Goal: Task Accomplishment & Management: Manage account settings

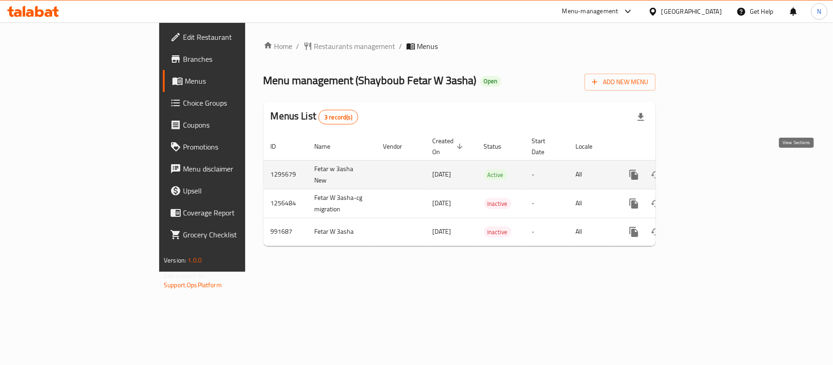
click at [706, 169] on icon "enhanced table" at bounding box center [700, 174] width 11 height 11
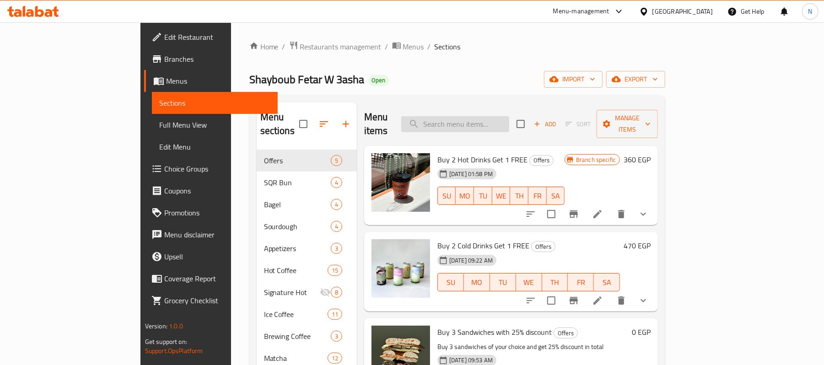
click at [501, 116] on input "search" at bounding box center [455, 124] width 108 height 16
paste input "group 1"
type input "group 1"
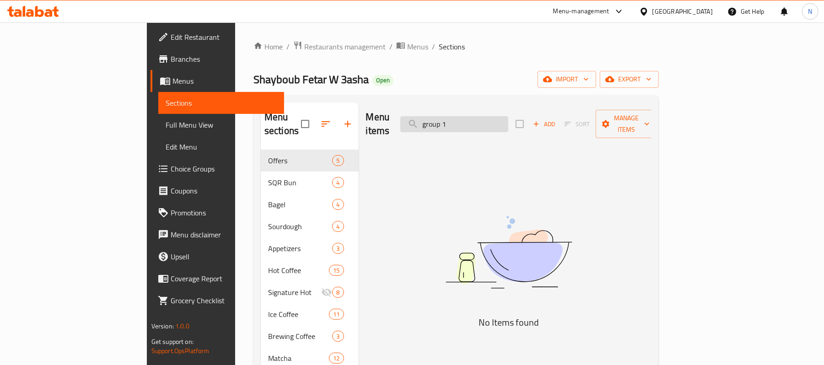
click at [503, 116] on input "group 1" at bounding box center [454, 124] width 108 height 16
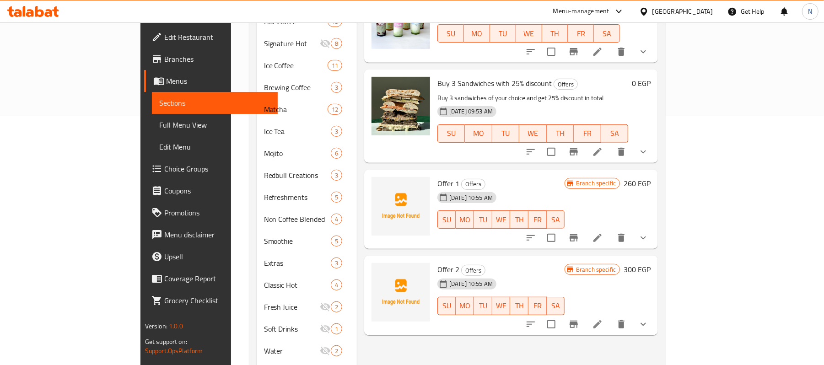
scroll to position [305, 0]
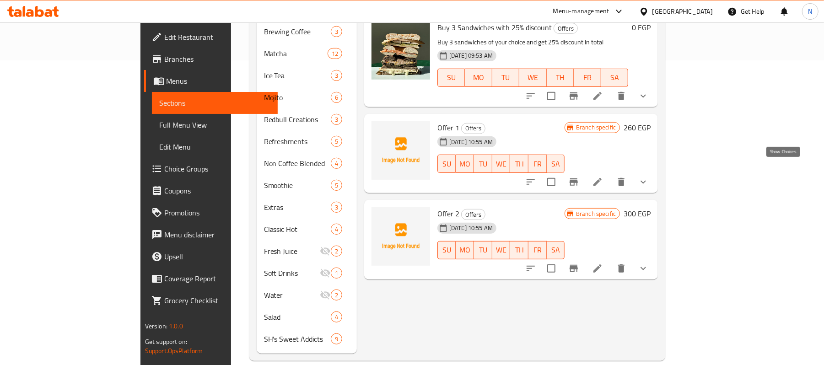
click at [649, 177] on icon "show more" at bounding box center [643, 182] width 11 height 11
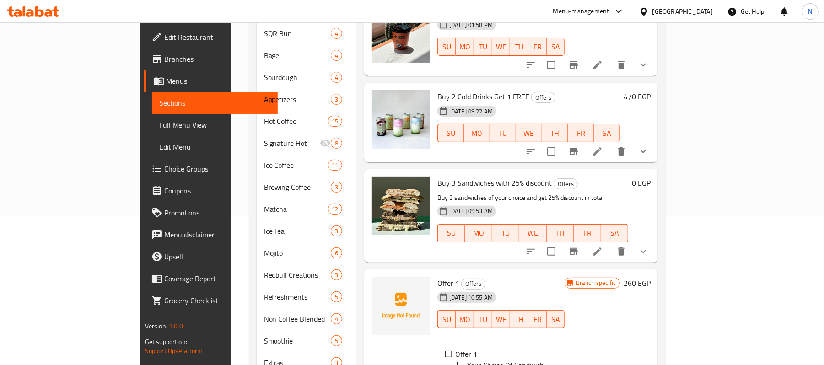
scroll to position [0, 0]
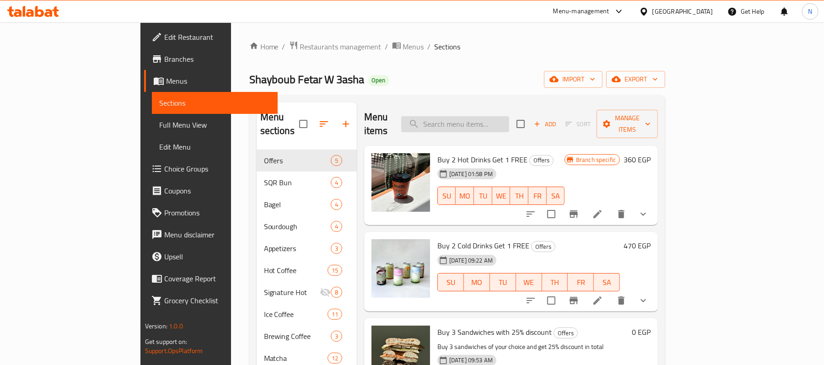
click at [509, 116] on input "search" at bounding box center [455, 124] width 108 height 16
paste input "salami Sourdough"
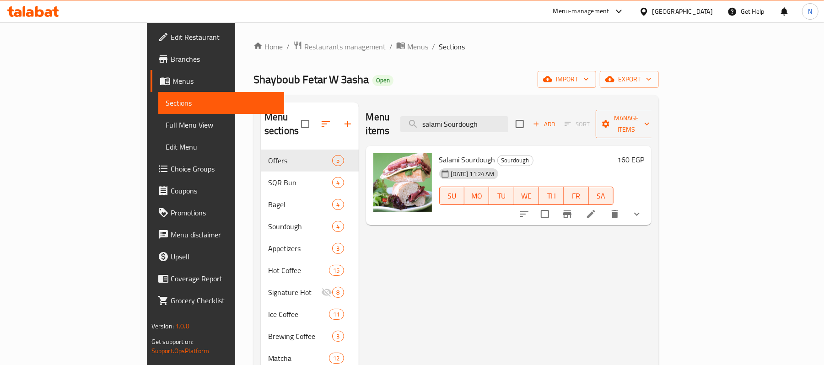
click at [643, 209] on icon "show more" at bounding box center [637, 214] width 11 height 11
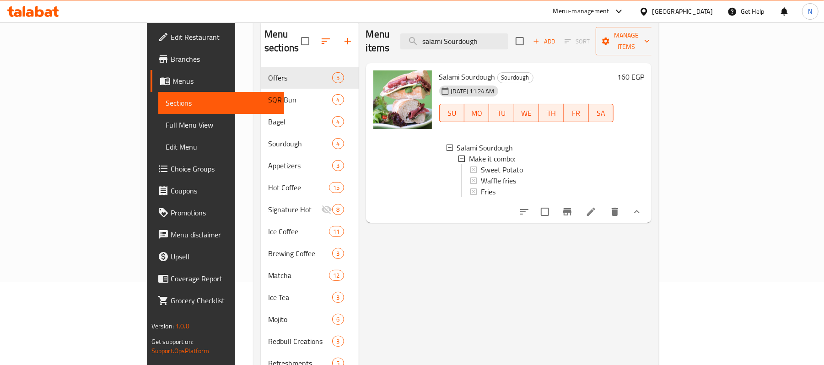
scroll to position [122, 0]
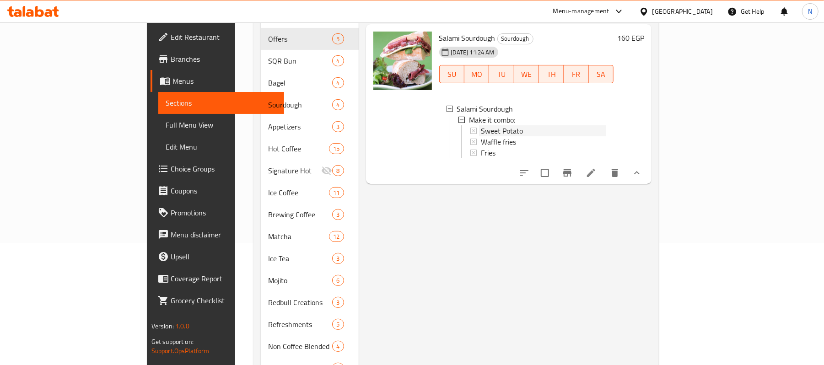
click at [487, 125] on div "Sweet Potato" at bounding box center [544, 130] width 126 height 11
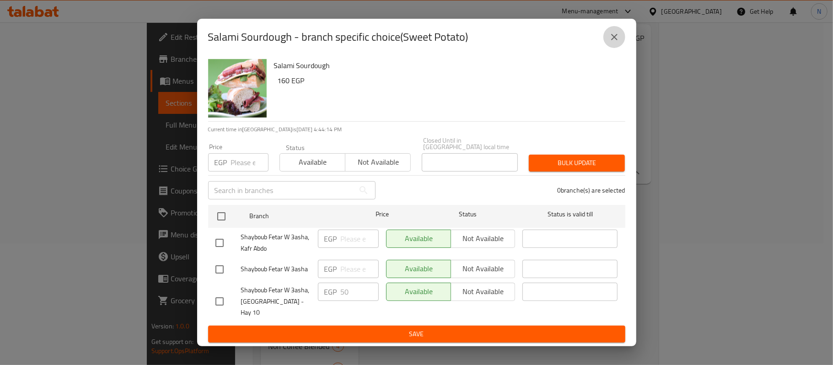
click at [624, 46] on button "close" at bounding box center [615, 37] width 22 height 22
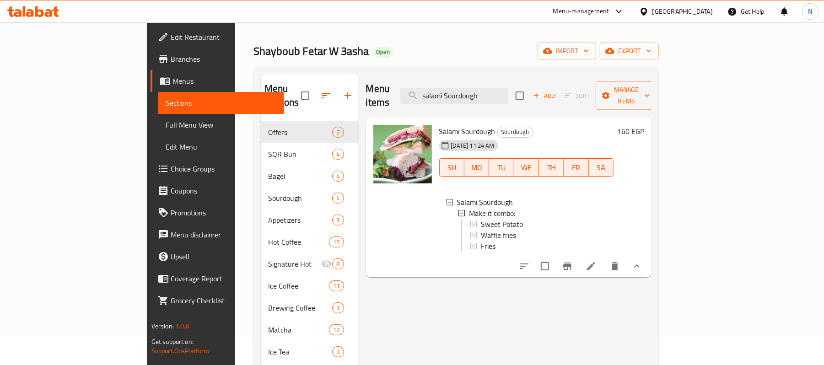
scroll to position [0, 0]
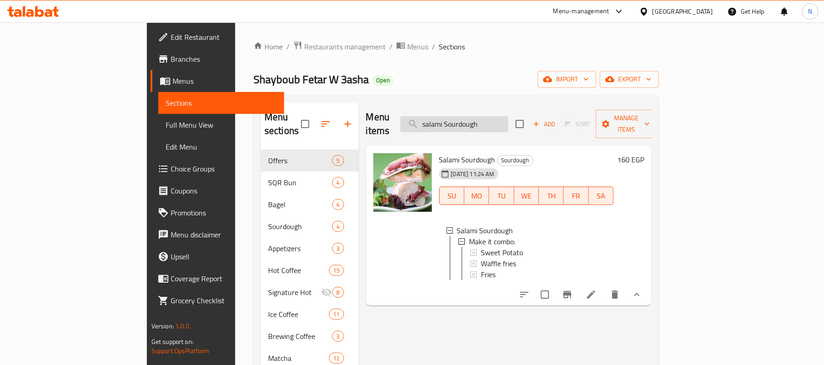
click at [508, 118] on input "salami Sourdough" at bounding box center [454, 124] width 108 height 16
paste input "chicken tasty sqr Bun"
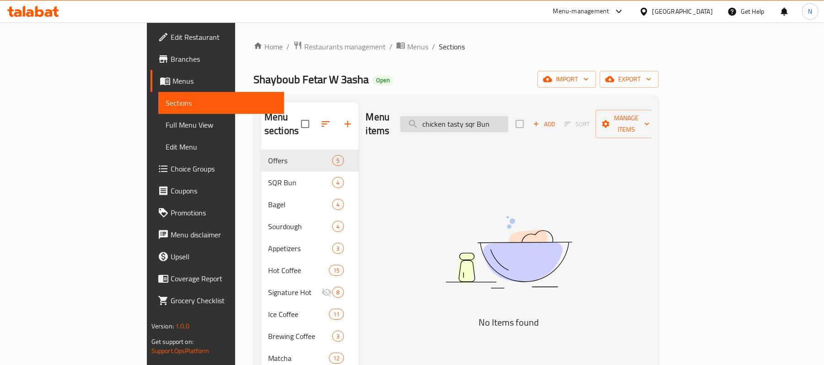
click at [508, 118] on input "chicken tasty sqr Bun" at bounding box center [454, 124] width 108 height 16
click at [508, 124] on input "chicken tasty" at bounding box center [454, 124] width 108 height 16
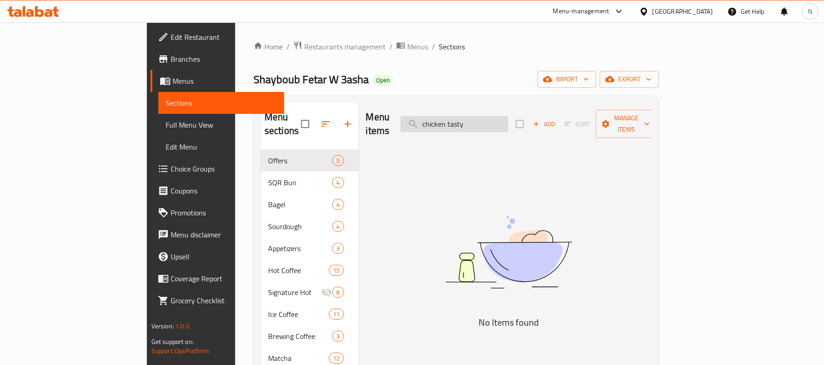
paste input "smoked turkey sqr Bun"
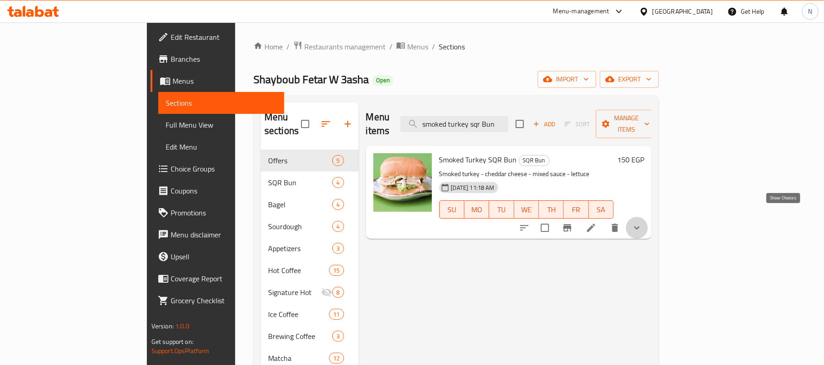
click at [643, 222] on icon "show more" at bounding box center [637, 227] width 11 height 11
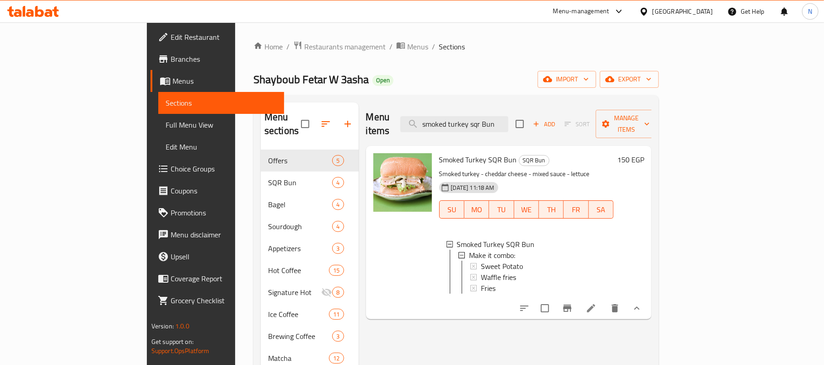
scroll to position [1, 0]
click at [481, 260] on span "Sweet Potato" at bounding box center [502, 265] width 42 height 11
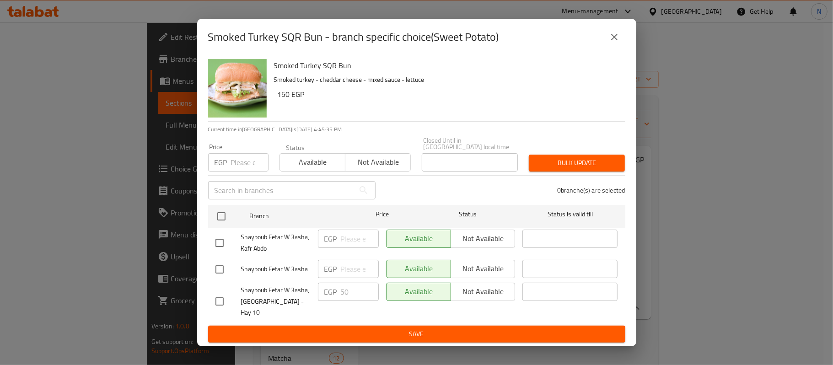
click at [619, 43] on icon "close" at bounding box center [614, 37] width 11 height 11
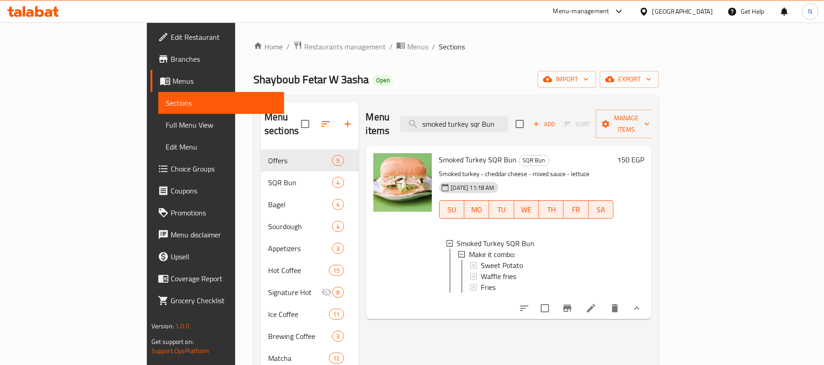
click at [526, 260] on div "Sweet Potato" at bounding box center [544, 265] width 126 height 11
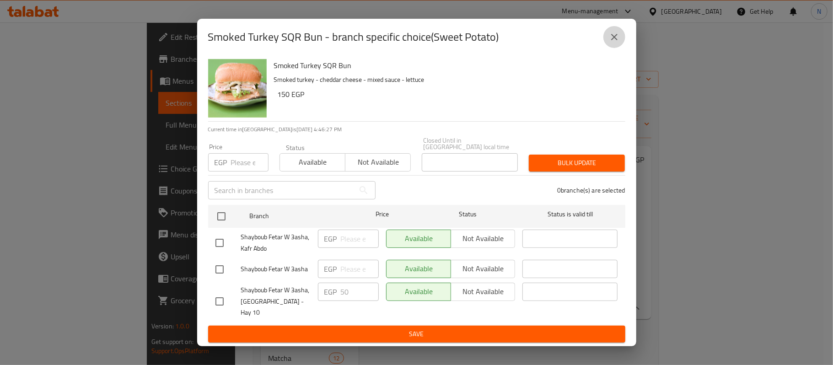
click at [613, 43] on icon "close" at bounding box center [614, 37] width 11 height 11
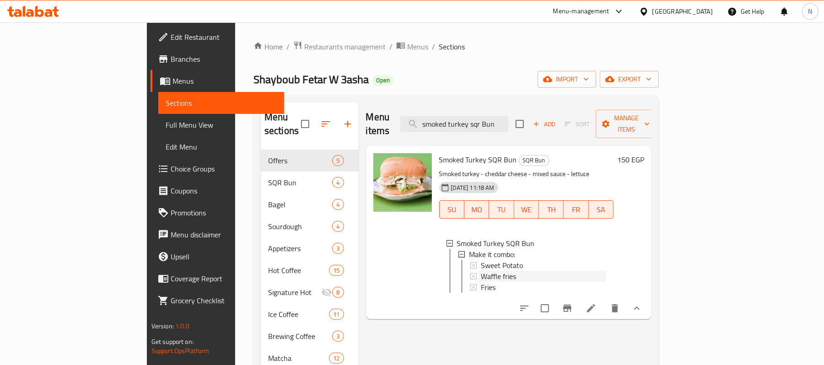
click at [481, 271] on span "Waffle fries" at bounding box center [498, 276] width 35 height 11
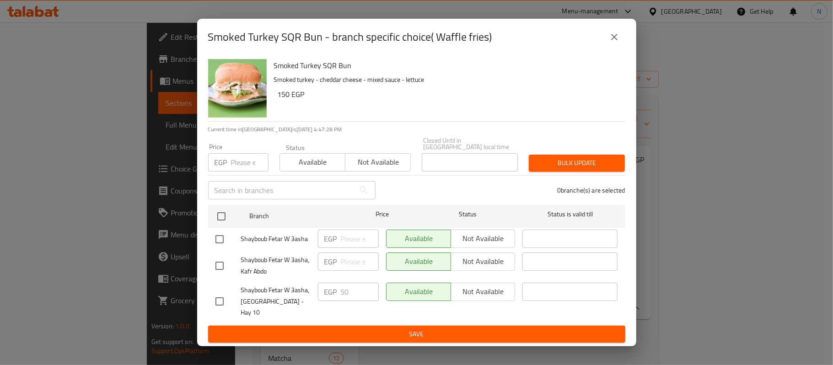
click at [613, 43] on icon "close" at bounding box center [614, 37] width 11 height 11
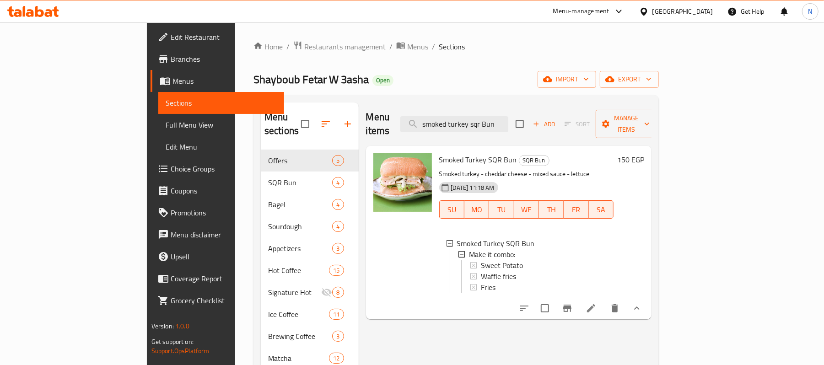
click at [481, 271] on span "Waffle fries" at bounding box center [498, 276] width 35 height 11
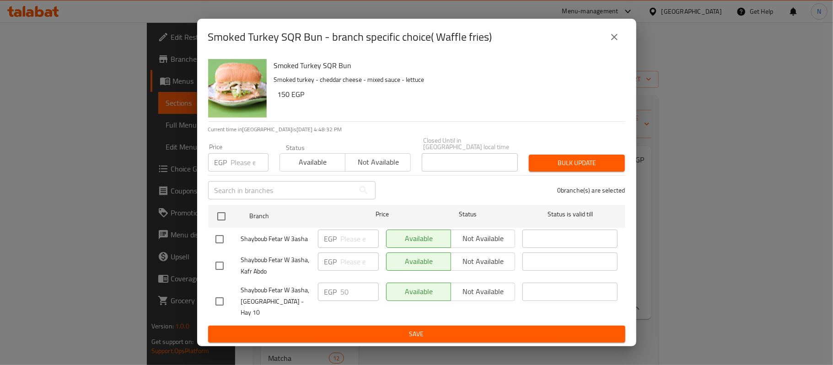
click at [652, 220] on div "Smoked Turkey SQR Bun - branch specific choice( Waffle fries) Smoked Turkey SQR…" at bounding box center [416, 182] width 833 height 365
click at [626, 50] on div "Smoked Turkey SQR Bun - branch specific choice( Waffle fries)" at bounding box center [416, 37] width 439 height 37
click at [620, 46] on button "close" at bounding box center [615, 37] width 22 height 22
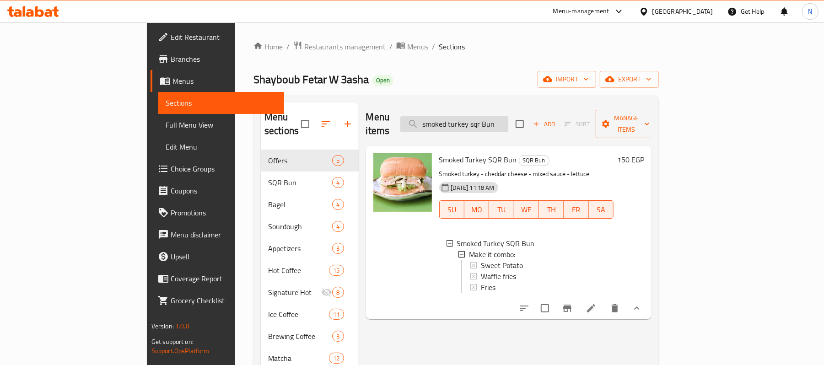
click at [504, 116] on input "smoked turkey sqr Bun" at bounding box center [454, 124] width 108 height 16
paste input "alami Sourdough"
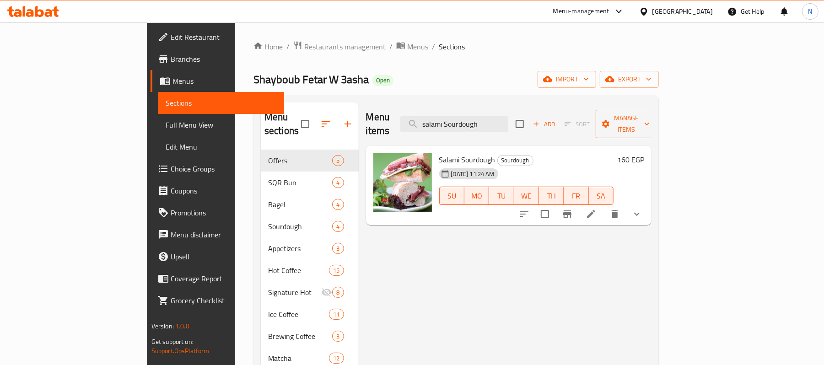
type input "salami Sourdough"
click at [652, 200] on div "Salami Sourdough Sourdough 25-06-2025 11:24 AM SU MO TU WE TH FR SA 160 EGP" at bounding box center [509, 186] width 286 height 80
click at [643, 209] on icon "show more" at bounding box center [637, 214] width 11 height 11
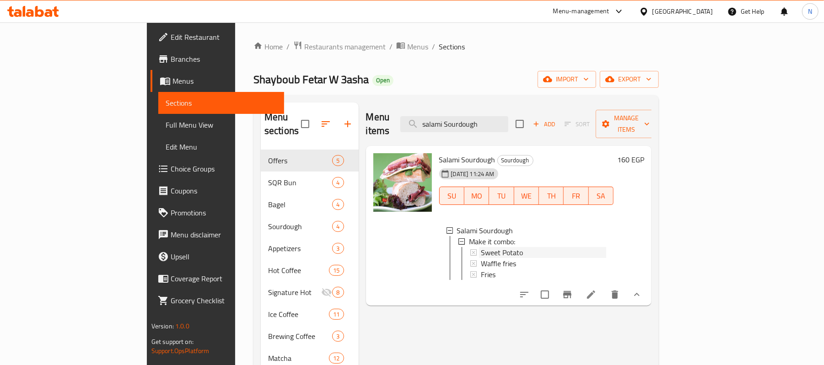
click at [486, 247] on span "Sweet Potato" at bounding box center [502, 252] width 42 height 11
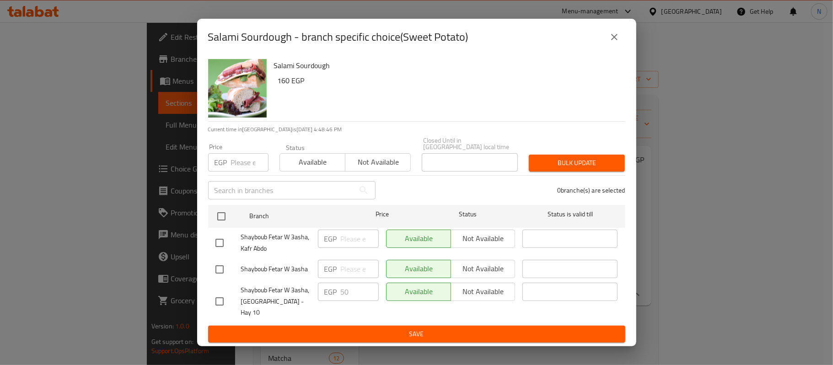
click at [714, 219] on div "Salami Sourdough - branch specific choice(Sweet Potato) Salami Sourdough 160 EG…" at bounding box center [416, 182] width 833 height 365
click at [623, 41] on button "close" at bounding box center [615, 37] width 22 height 22
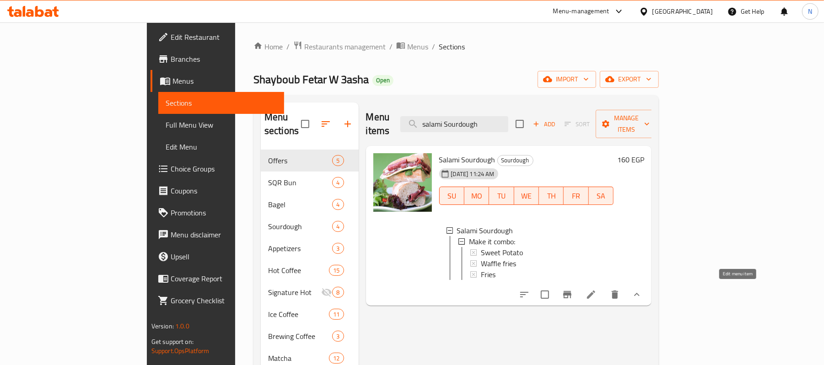
click at [595, 291] on icon at bounding box center [591, 295] width 8 height 8
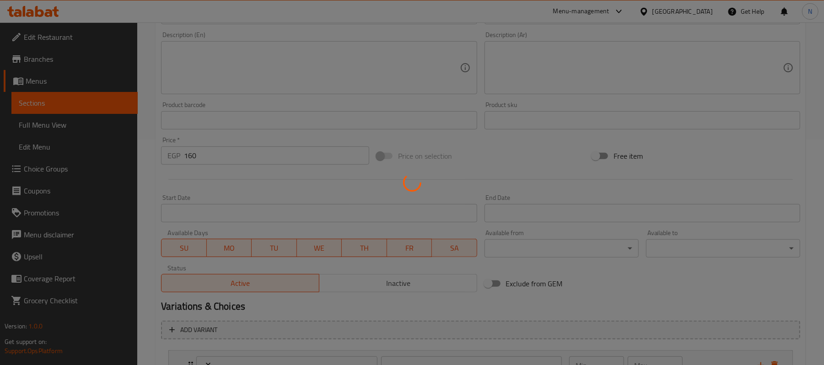
scroll to position [304, 0]
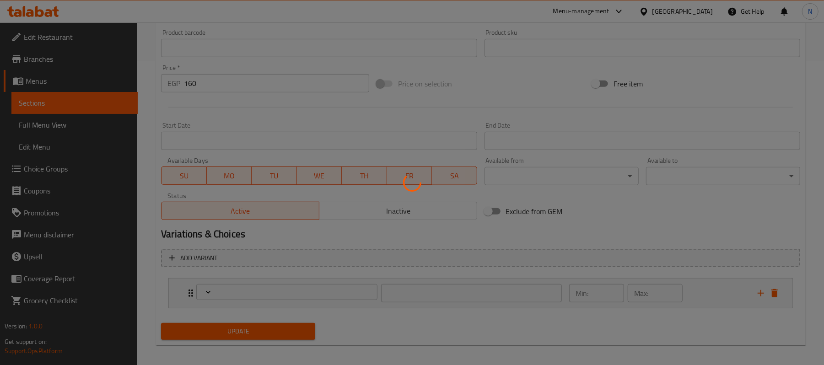
type input "اجعلها كومبو:"
type input "0"
type input "3"
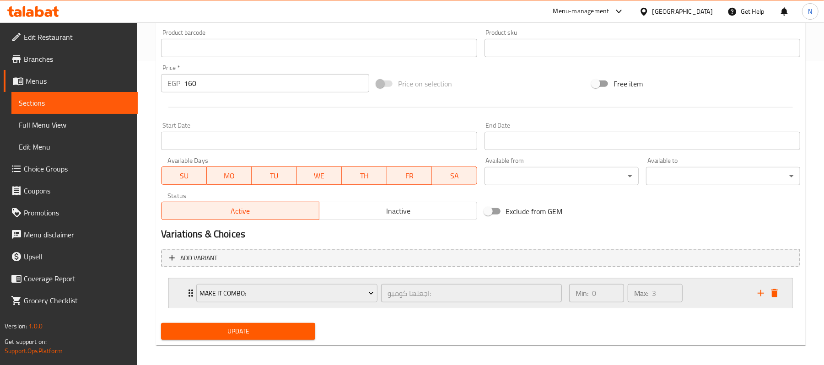
click at [706, 291] on div "Min: 0 ​ Max: 3 ​" at bounding box center [658, 293] width 189 height 29
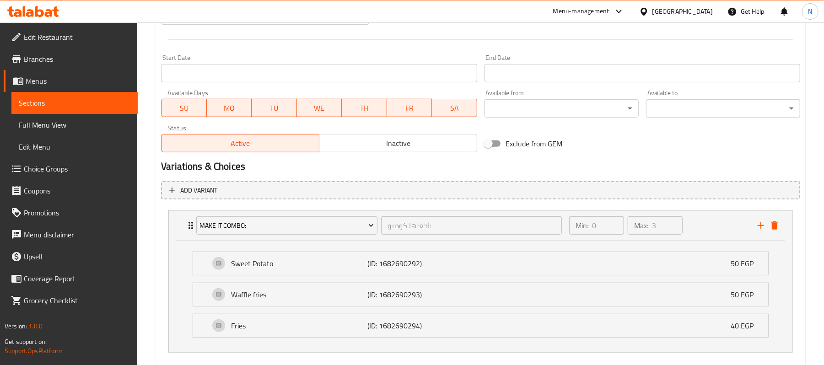
scroll to position [423, 0]
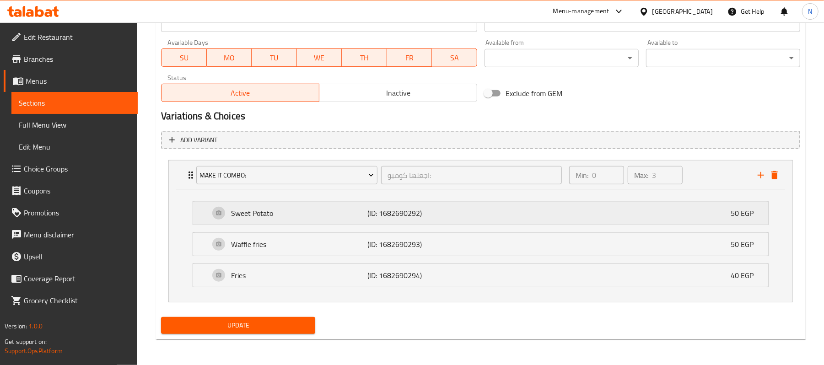
click at [636, 205] on div "Sweet Potato (ID: 1682690292) 50 EGP" at bounding box center [484, 213] width 548 height 23
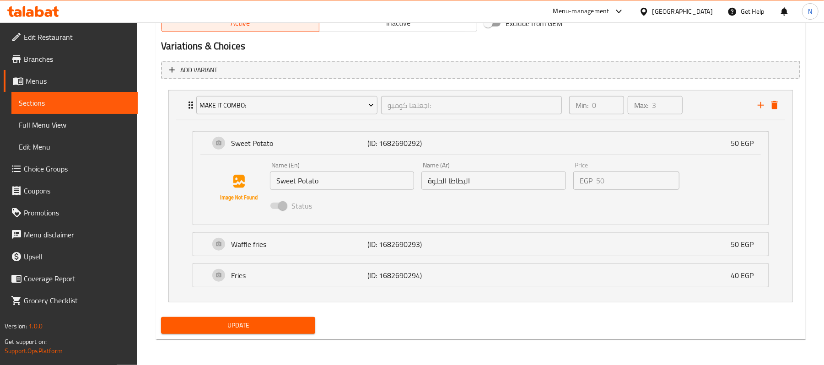
scroll to position [493, 0]
click at [689, 146] on div "Sweet Potato (ID: 1682690292) 50 EGP" at bounding box center [484, 143] width 548 height 23
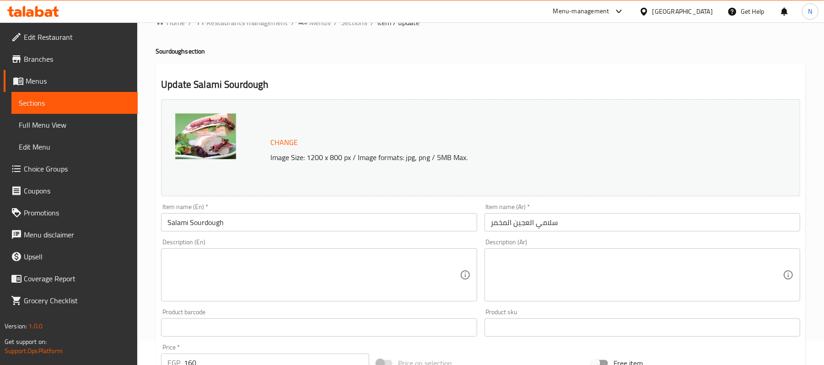
scroll to position [0, 0]
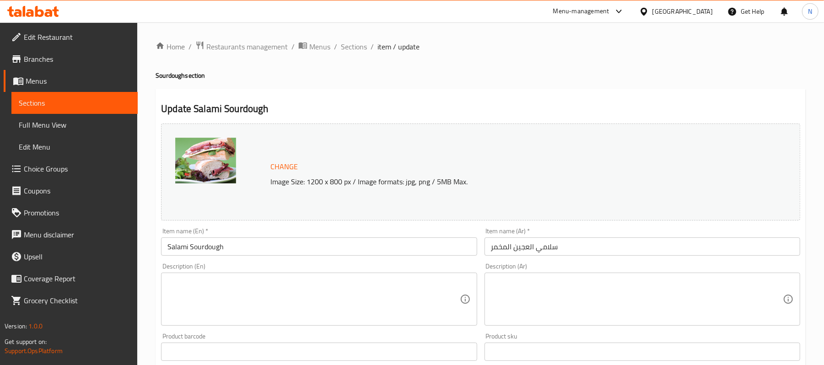
click at [78, 77] on span "Menus" at bounding box center [78, 81] width 105 height 11
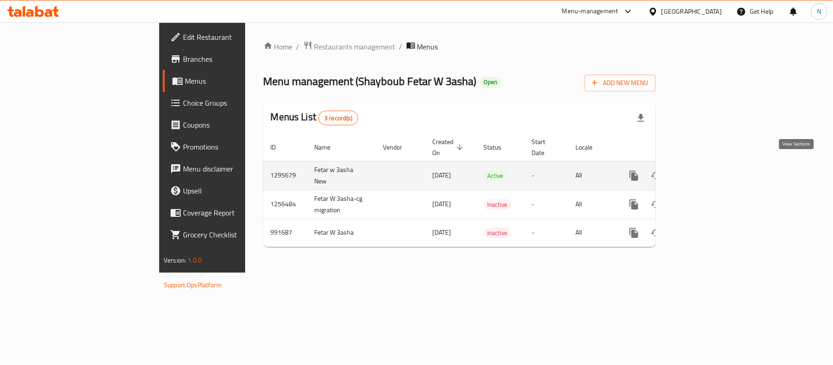
click at [711, 165] on div "enhanced table" at bounding box center [667, 176] width 88 height 22
click at [706, 170] on icon "enhanced table" at bounding box center [700, 175] width 11 height 11
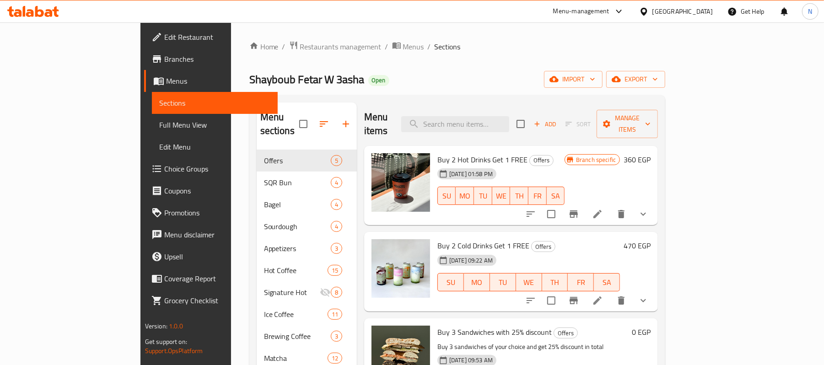
click at [498, 107] on div "Menu items Add Sort Manage items" at bounding box center [511, 124] width 294 height 43
click at [498, 116] on input "search" at bounding box center [455, 124] width 108 height 16
paste input "smoked turkey sqr Bun"
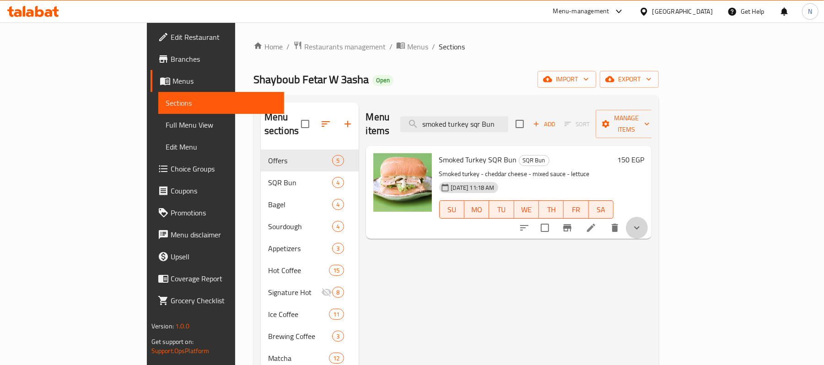
click at [648, 217] on button "show more" at bounding box center [637, 228] width 22 height 22
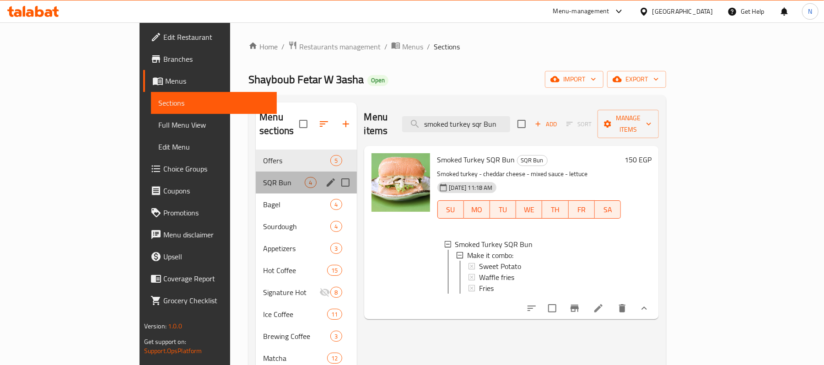
click at [256, 172] on div "SQR Bun 4" at bounding box center [306, 183] width 101 height 22
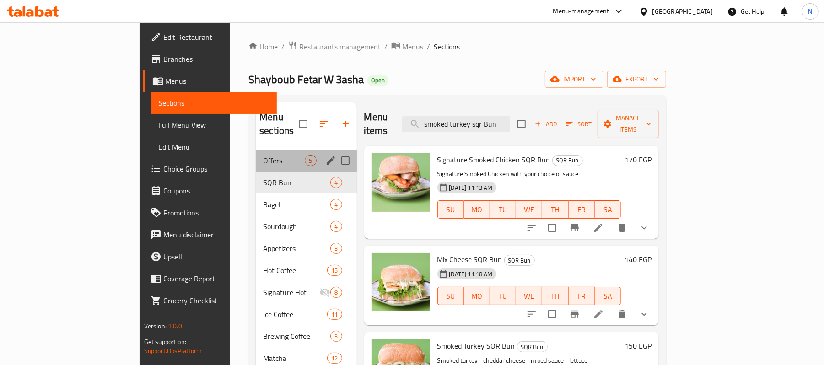
click at [256, 150] on div "Offers 5" at bounding box center [306, 161] width 101 height 22
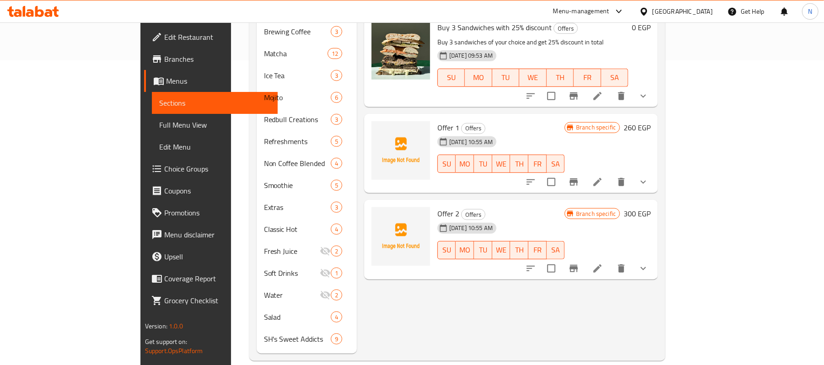
scroll to position [306, 0]
click at [649, 176] on icon "show more" at bounding box center [643, 181] width 11 height 11
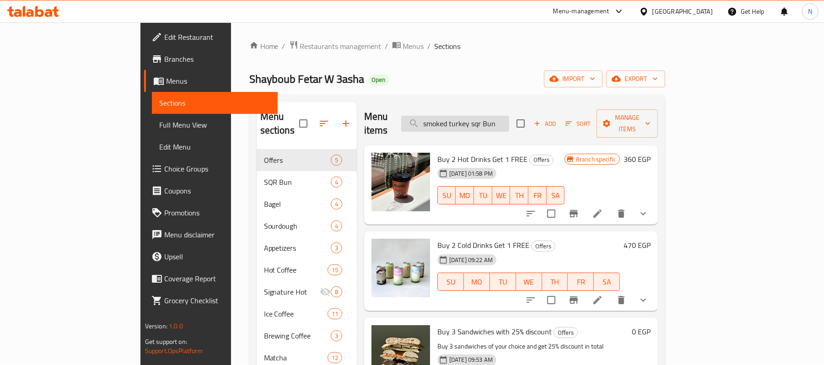
scroll to position [0, 0]
click at [509, 116] on input "smoked turkey sqr Bun" at bounding box center [455, 124] width 108 height 16
paste input "search"
click at [509, 116] on input "smoked turkey sqr Bun" at bounding box center [455, 124] width 108 height 16
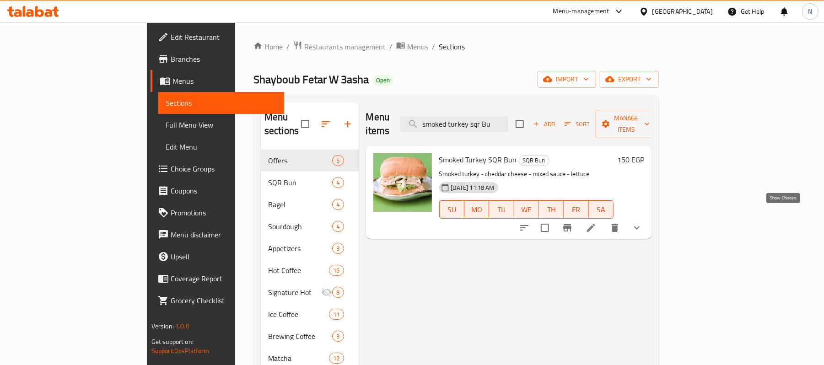
click at [643, 222] on icon "show more" at bounding box center [637, 227] width 11 height 11
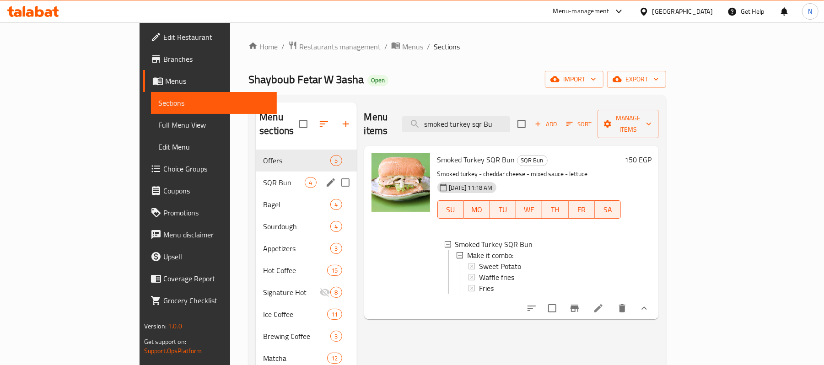
click at [256, 172] on div "SQR Bun 4" at bounding box center [306, 183] width 101 height 22
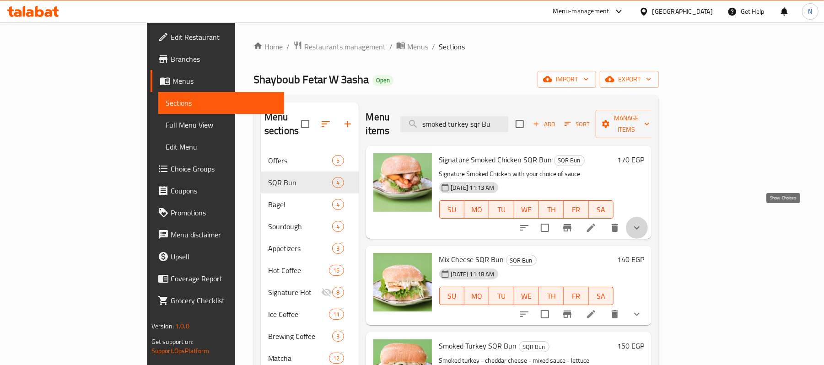
click at [643, 222] on icon "show more" at bounding box center [637, 227] width 11 height 11
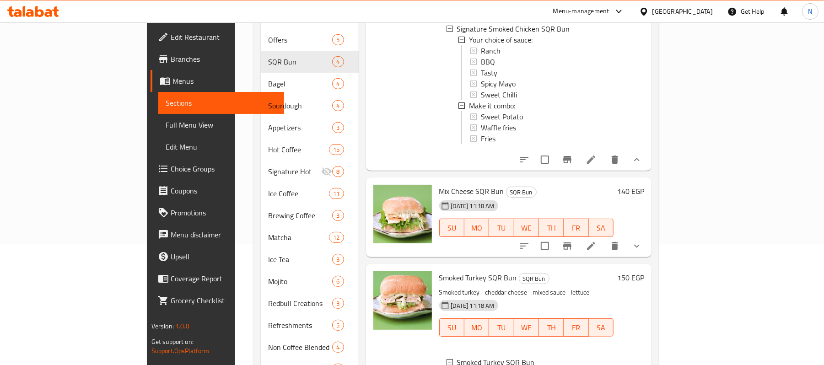
scroll to position [122, 0]
click at [648, 234] on button "show more" at bounding box center [637, 245] width 22 height 22
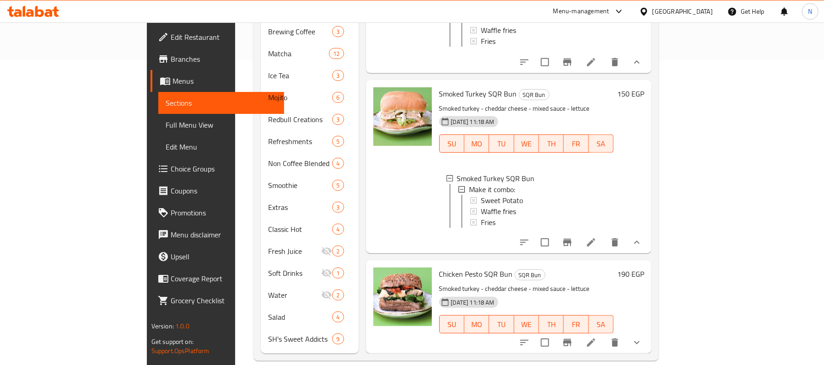
scroll to position [306, 0]
click at [648, 335] on button "show more" at bounding box center [637, 342] width 22 height 22
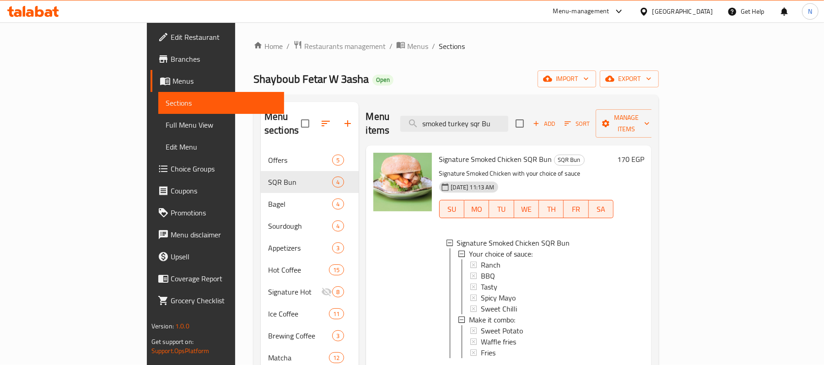
scroll to position [0, 0]
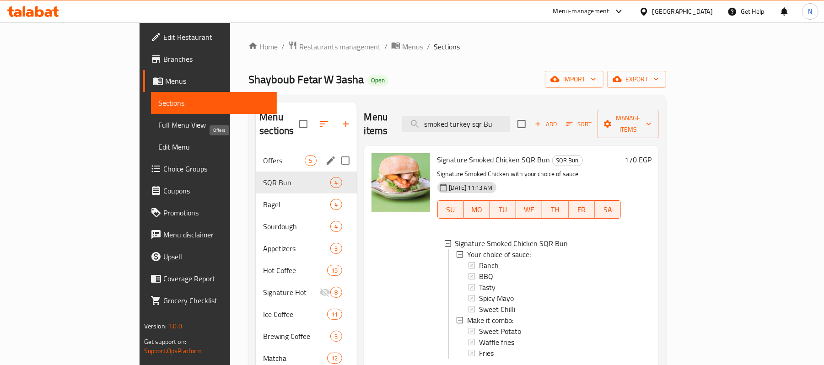
click at [263, 155] on span "Offers" at bounding box center [284, 160] width 42 height 11
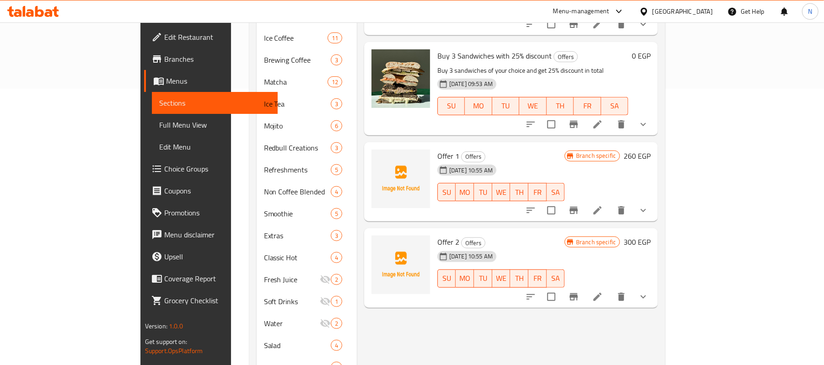
scroll to position [306, 0]
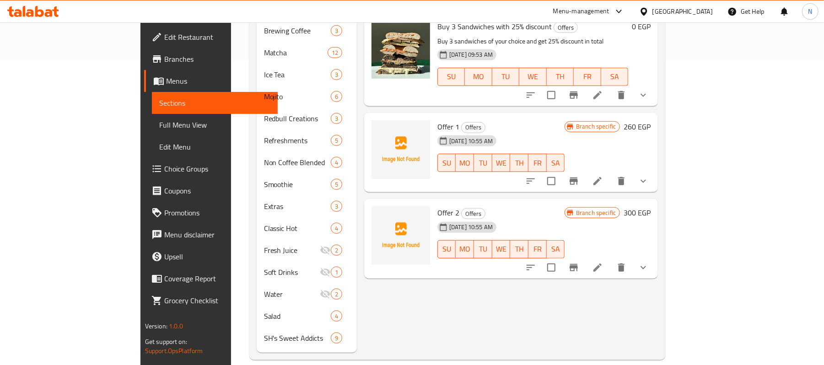
click at [649, 176] on icon "show more" at bounding box center [643, 181] width 11 height 11
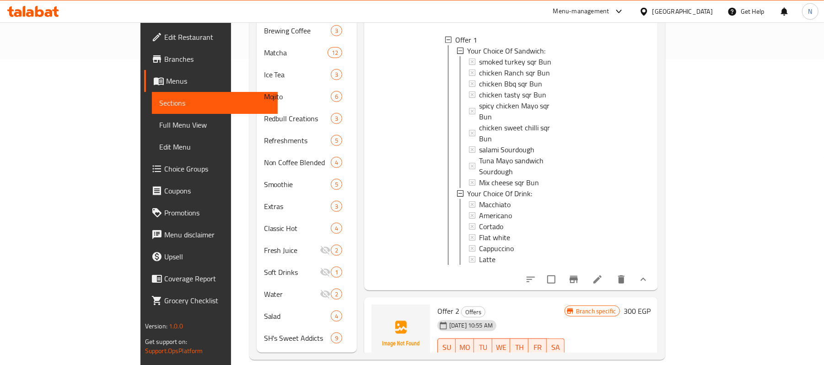
click at [649, 361] on icon "show more" at bounding box center [643, 366] width 11 height 11
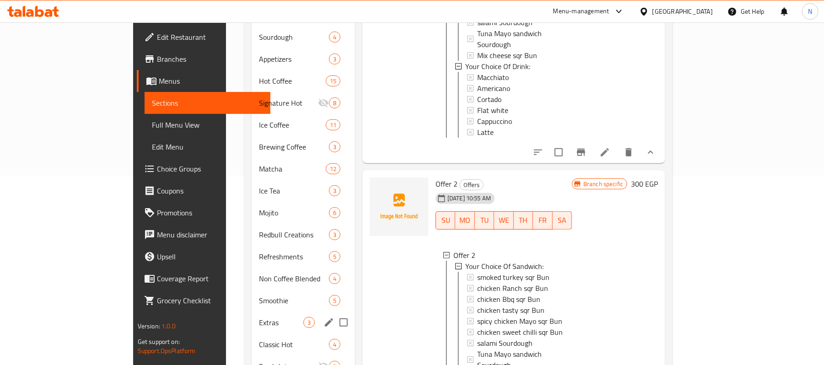
scroll to position [123, 0]
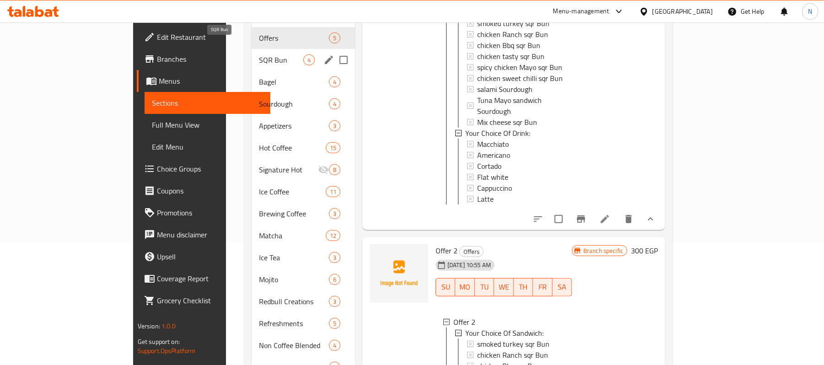
click at [259, 54] on span "SQR Bun" at bounding box center [281, 59] width 44 height 11
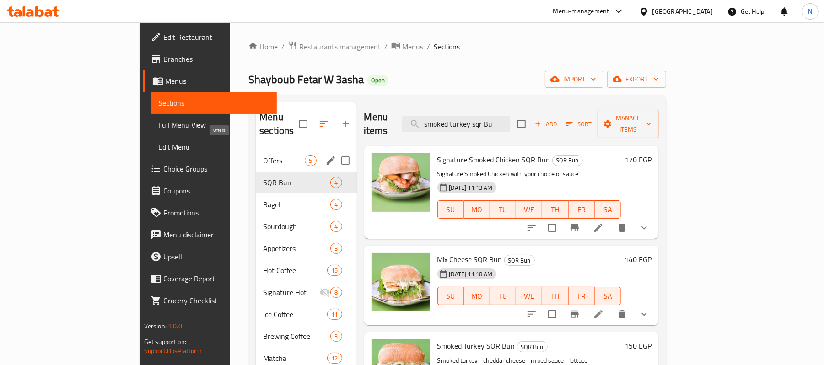
click at [263, 155] on span "Offers" at bounding box center [284, 160] width 42 height 11
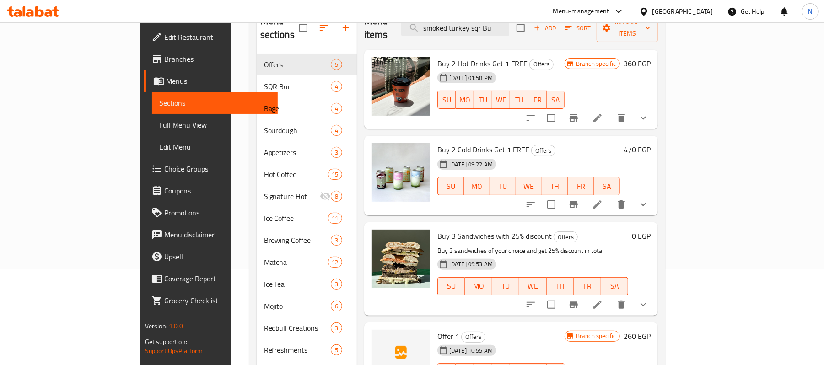
scroll to position [61, 0]
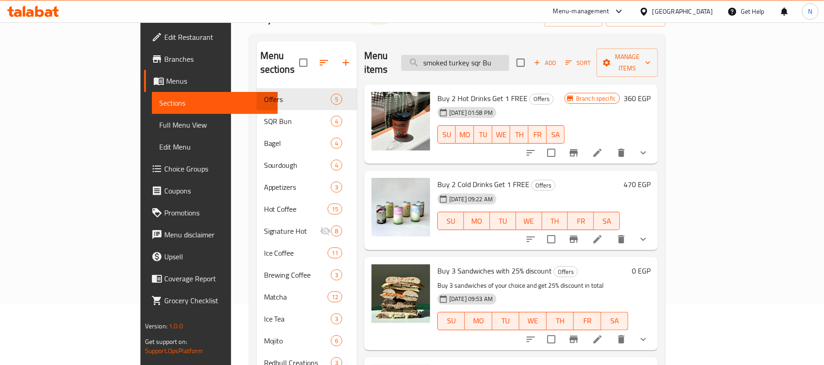
click at [509, 59] on input "smoked turkey sqr Bu" at bounding box center [455, 63] width 108 height 16
paste input "alami Sourdough"
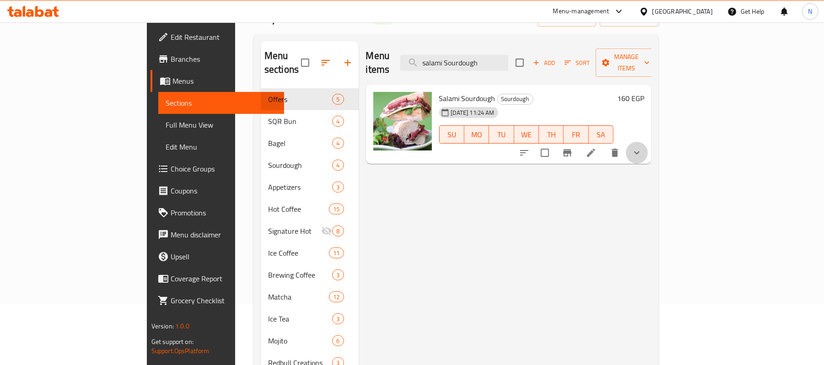
click at [648, 142] on button "show more" at bounding box center [637, 153] width 22 height 22
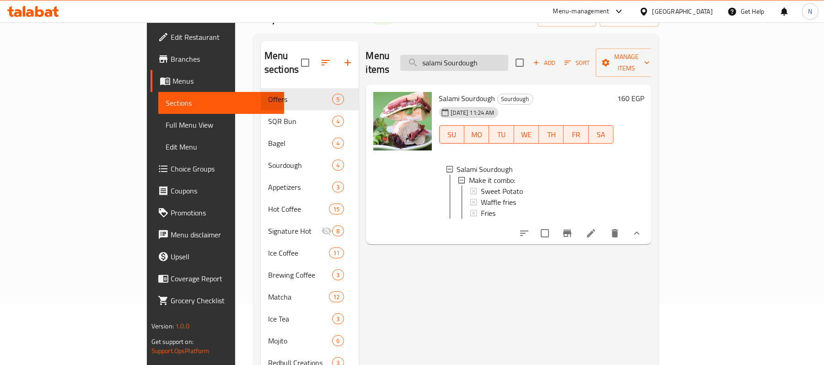
click at [508, 55] on input "salami Sourdough" at bounding box center [454, 63] width 108 height 16
paste input "Tuna Mayo sandwich"
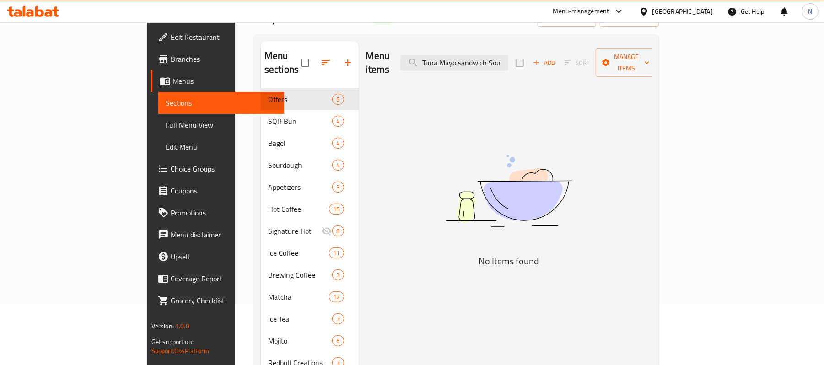
scroll to position [0, 0]
type input "Tuna Mayo"
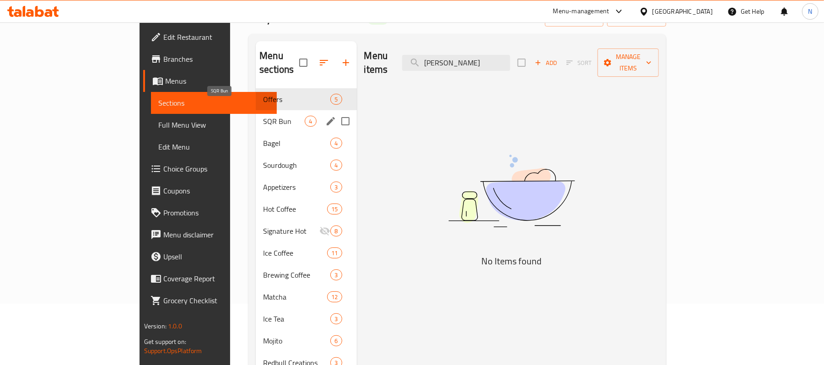
click at [263, 116] on span "SQR Bun" at bounding box center [284, 121] width 42 height 11
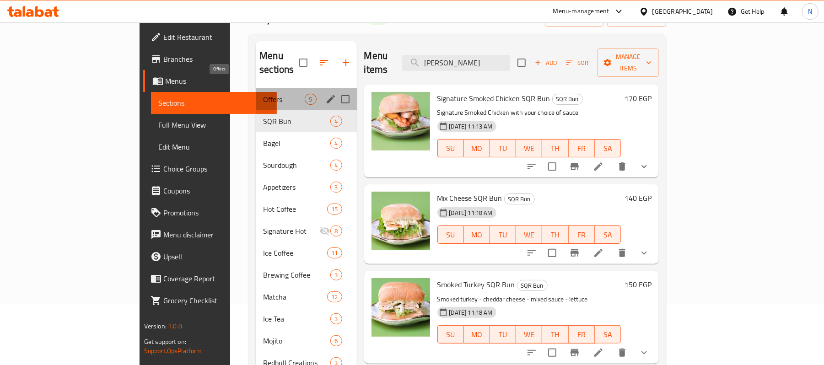
click at [263, 94] on span "Offers" at bounding box center [284, 99] width 42 height 11
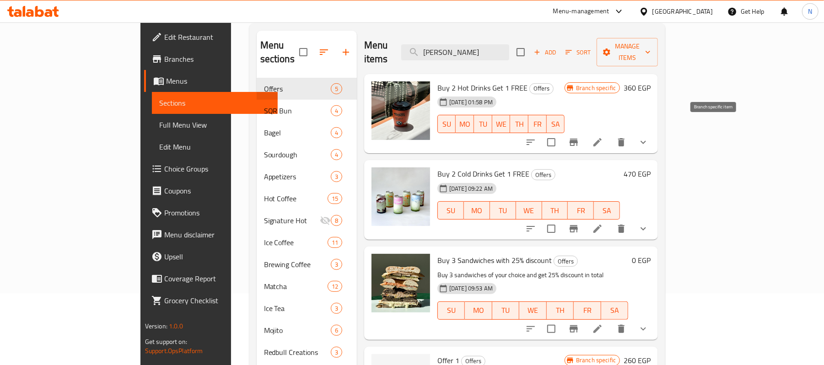
scroll to position [306, 0]
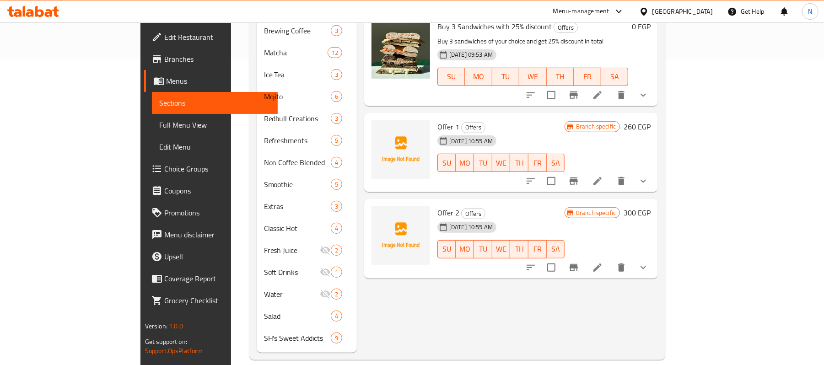
click at [649, 176] on icon "show more" at bounding box center [643, 181] width 11 height 11
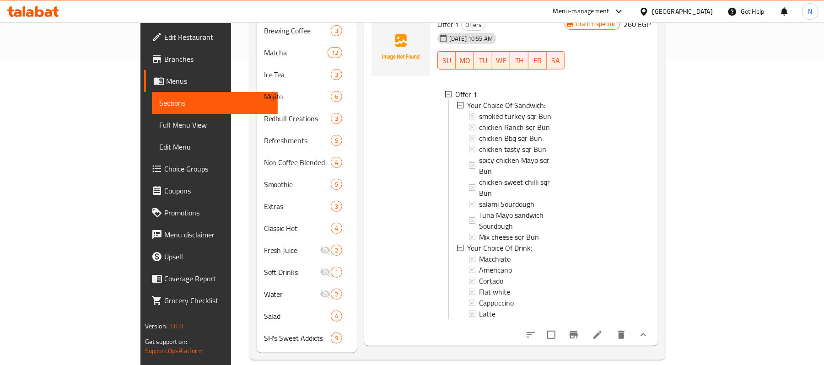
scroll to position [158, 0]
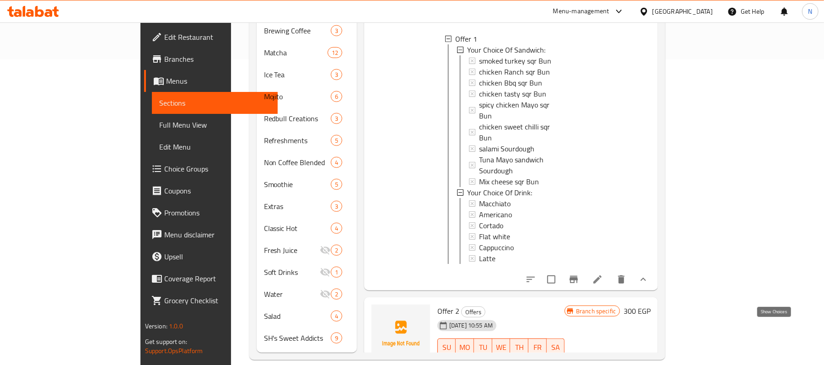
click at [649, 361] on icon "show more" at bounding box center [643, 366] width 11 height 11
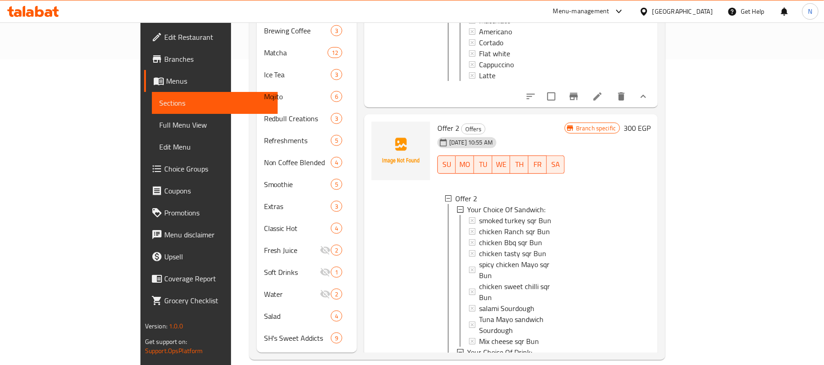
scroll to position [379, 0]
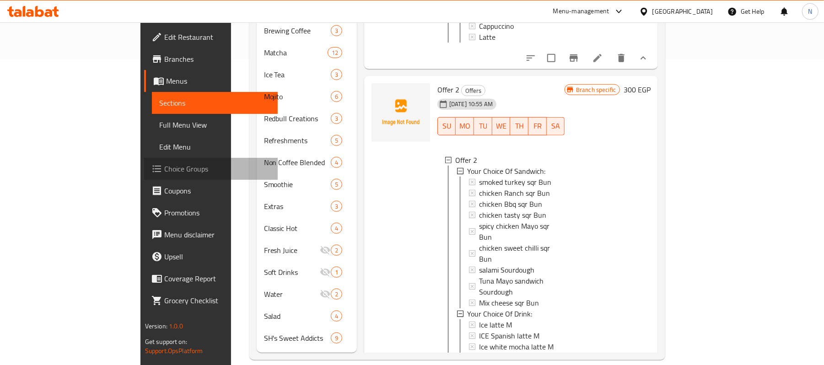
click at [164, 167] on span "Choice Groups" at bounding box center [217, 168] width 107 height 11
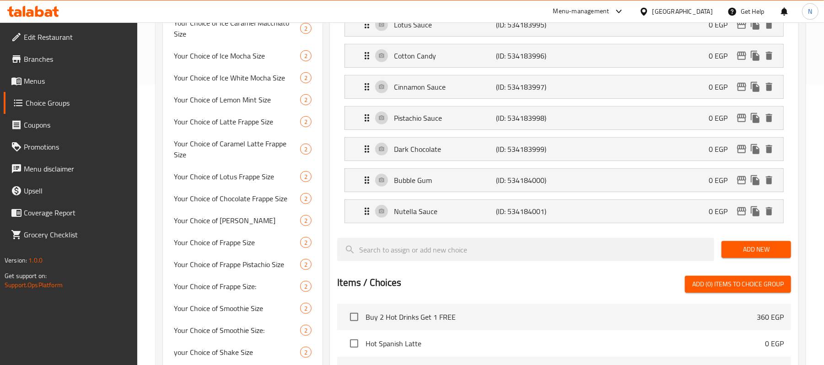
scroll to position [239, 0]
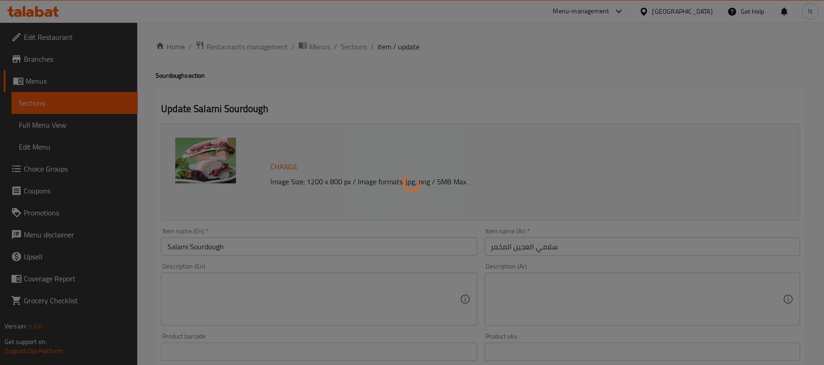
type input "اجعلها كومبو:"
type input "0"
type input "3"
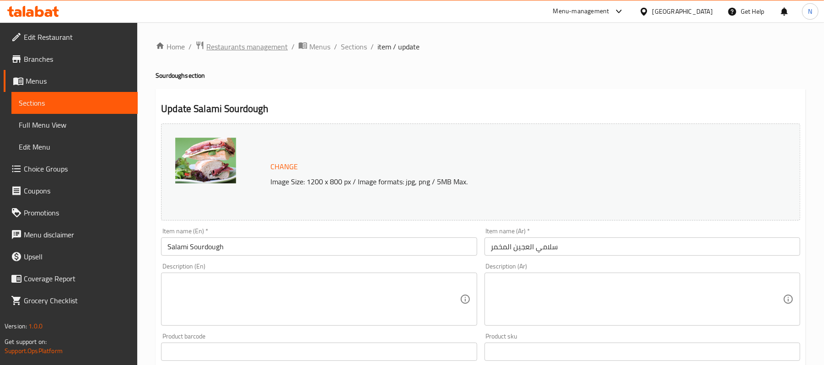
click at [265, 51] on span "Restaurants management" at bounding box center [246, 46] width 81 height 11
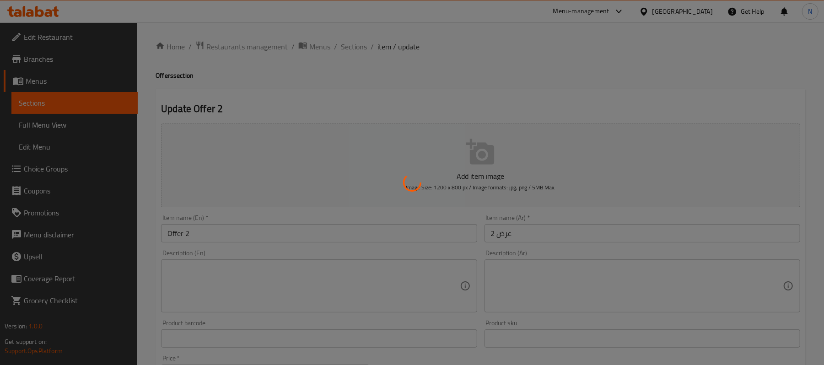
type input "اختيارك من الساندويتش:"
type input "1"
type input "اختيارك من المشروب:"
type input "1"
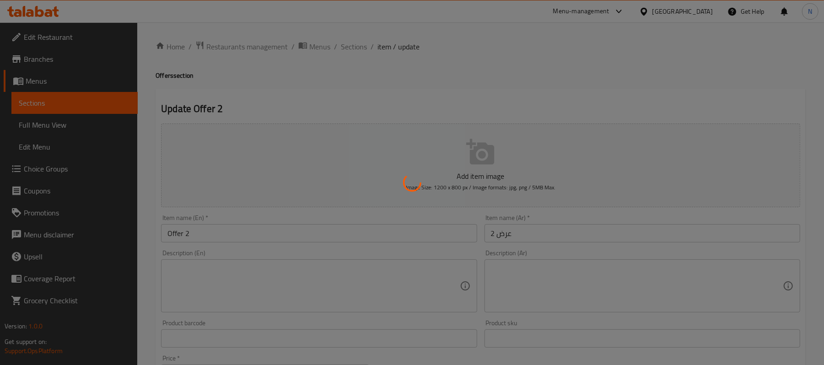
type input "1"
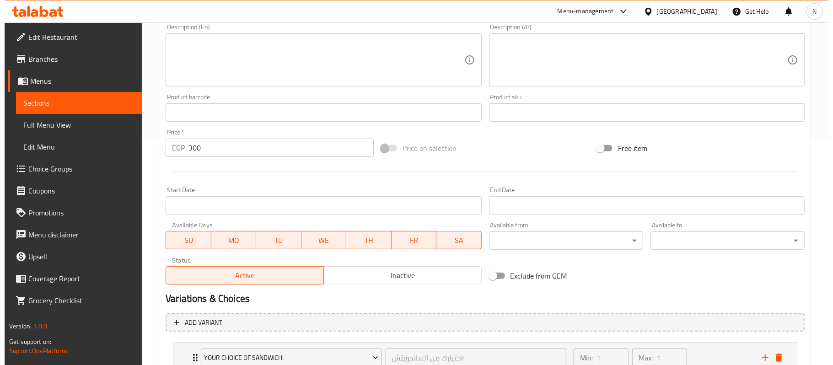
scroll to position [335, 0]
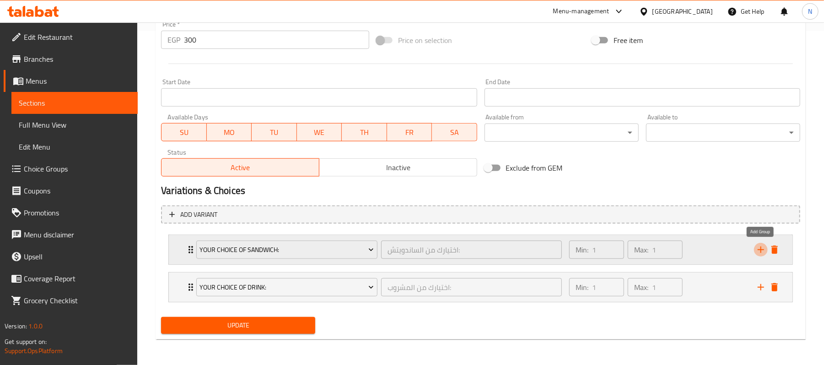
click at [762, 252] on icon "add" at bounding box center [761, 249] width 11 height 11
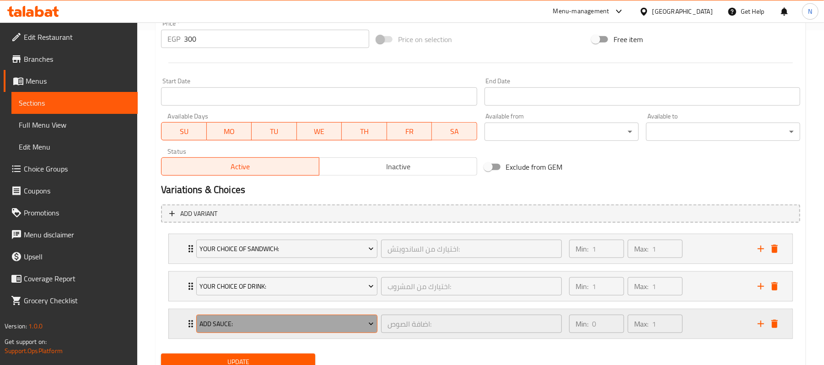
click at [282, 328] on span "Add Sauce:" at bounding box center [287, 324] width 174 height 11
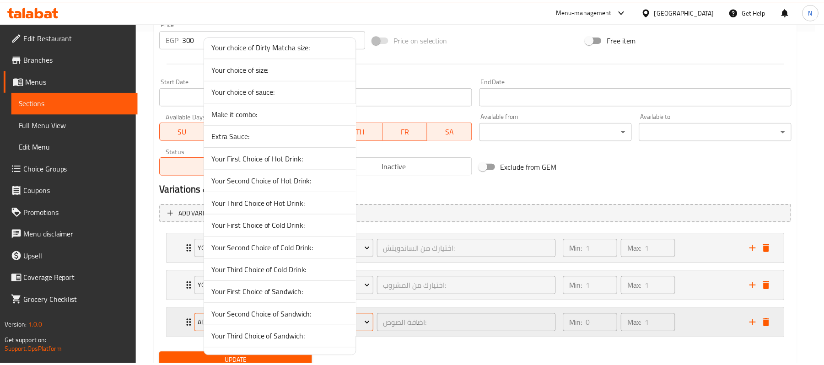
scroll to position [1037, 0]
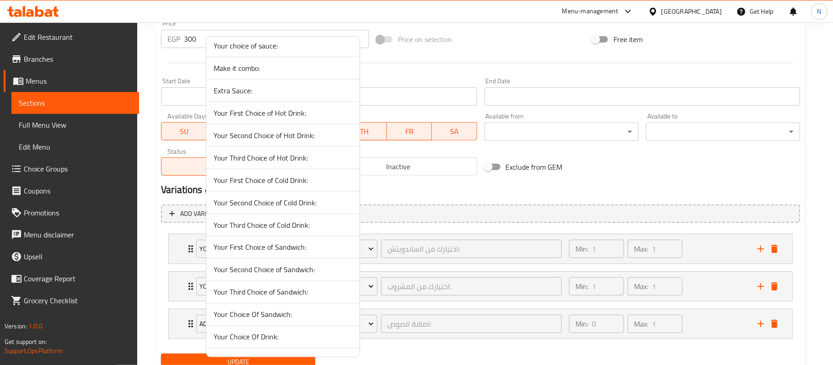
click at [281, 74] on span "Make it combo:" at bounding box center [283, 68] width 139 height 11
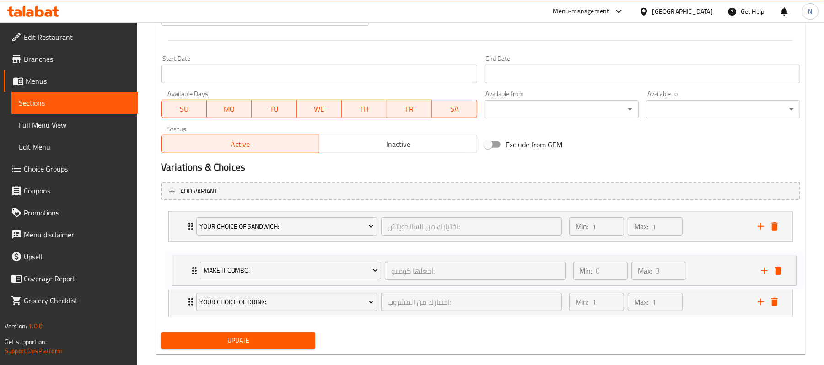
scroll to position [358, 0]
drag, startPoint x: 188, startPoint y: 326, endPoint x: 191, endPoint y: 266, distance: 60.1
click at [191, 266] on div "Your Choice Of Sandwich: اختيارك من الساندويتش: ​ Min: 1 ​ Max: 1 ​ smoked turk…" at bounding box center [480, 263] width 639 height 113
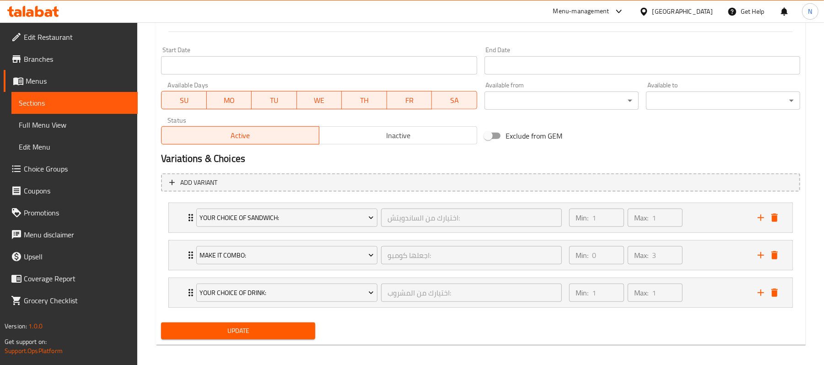
scroll to position [373, 0]
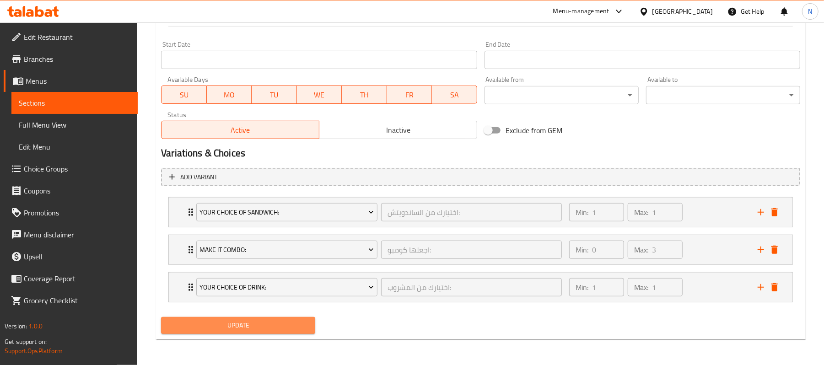
click at [276, 332] on button "Update" at bounding box center [238, 325] width 154 height 17
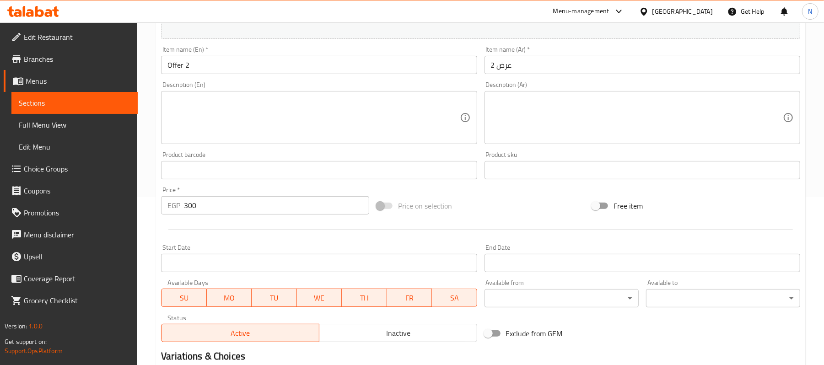
scroll to position [129, 0]
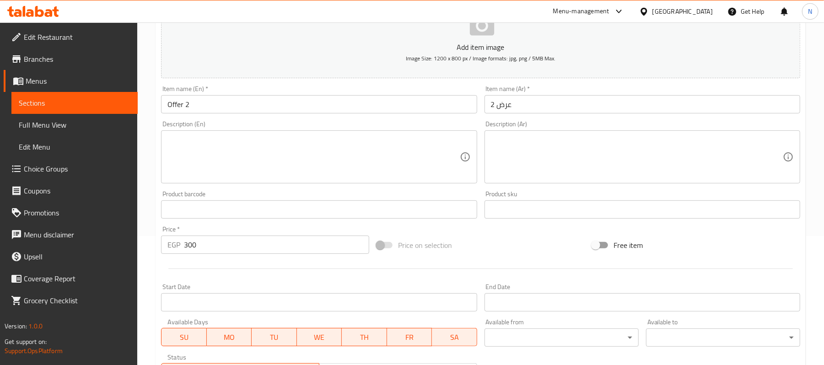
click at [200, 107] on input "Offer 2" at bounding box center [319, 104] width 316 height 18
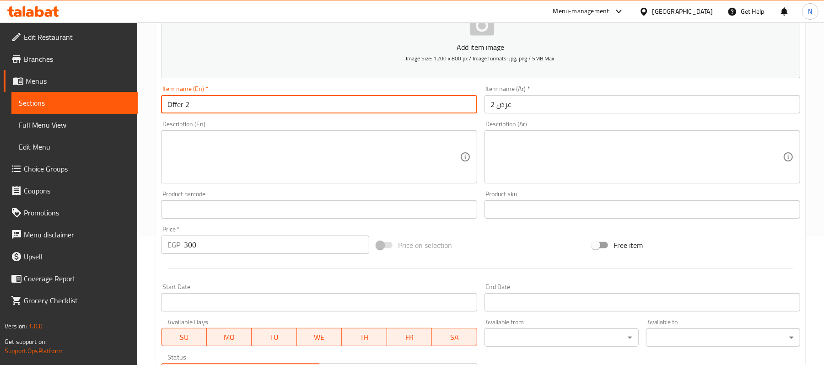
click at [200, 107] on input "Offer 2" at bounding box center [319, 104] width 316 height 18
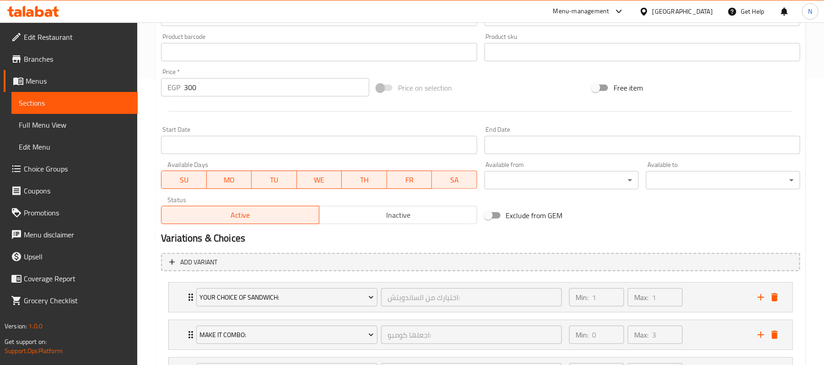
scroll to position [312, 0]
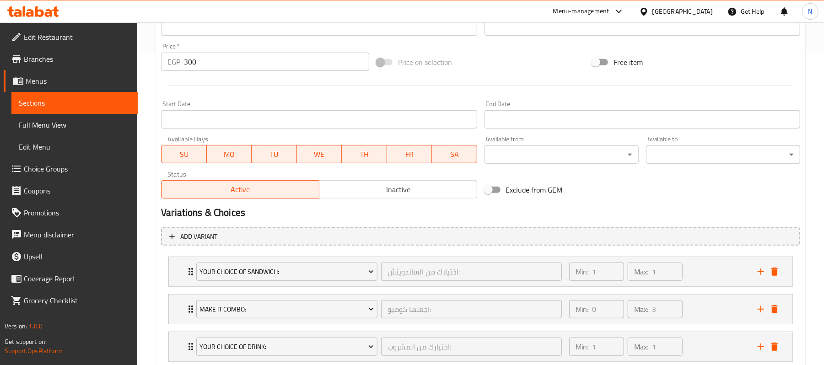
click at [429, 184] on span "Inactive" at bounding box center [398, 189] width 151 height 13
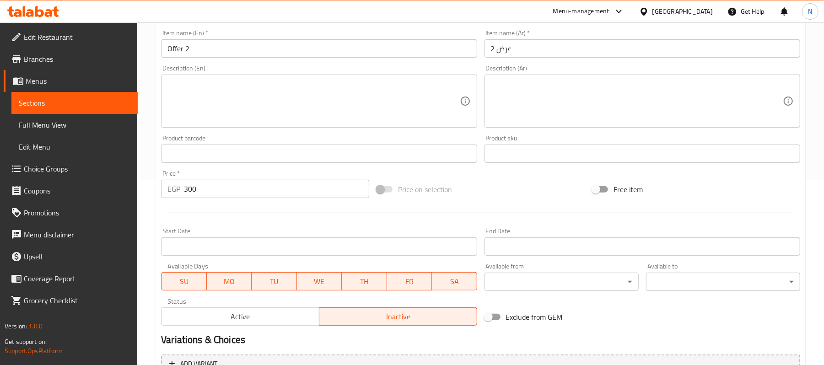
scroll to position [129, 0]
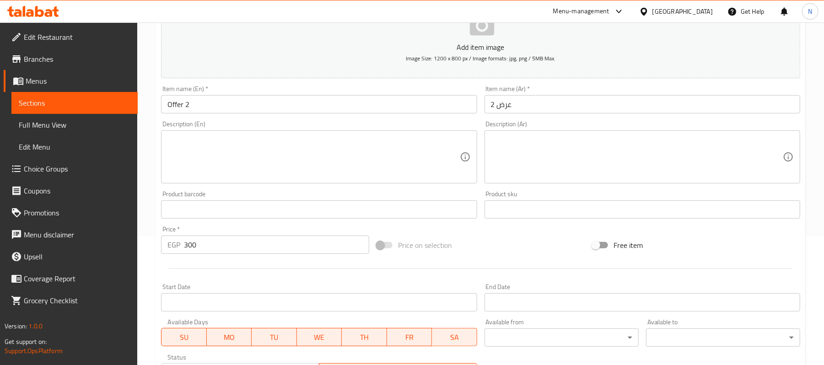
click at [301, 99] on input "Offer 2" at bounding box center [319, 104] width 316 height 18
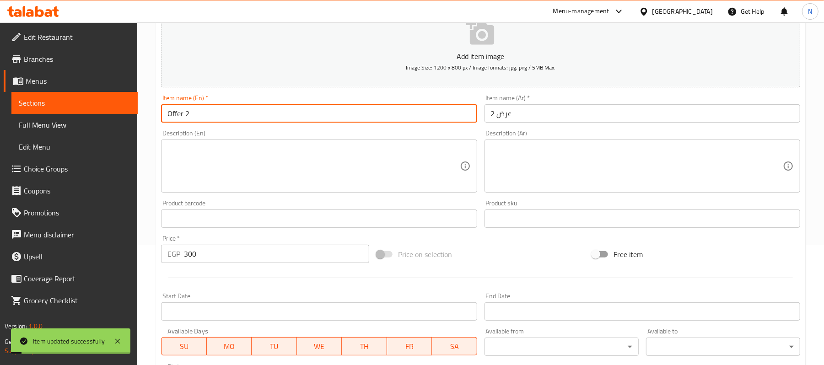
scroll to position [0, 0]
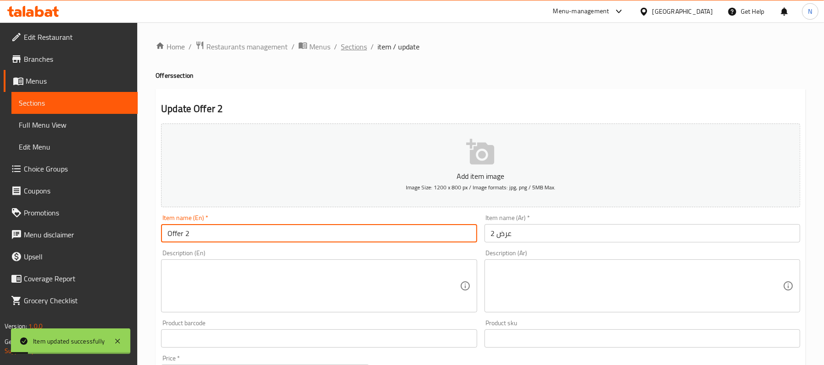
click at [362, 46] on span "Sections" at bounding box center [354, 46] width 26 height 11
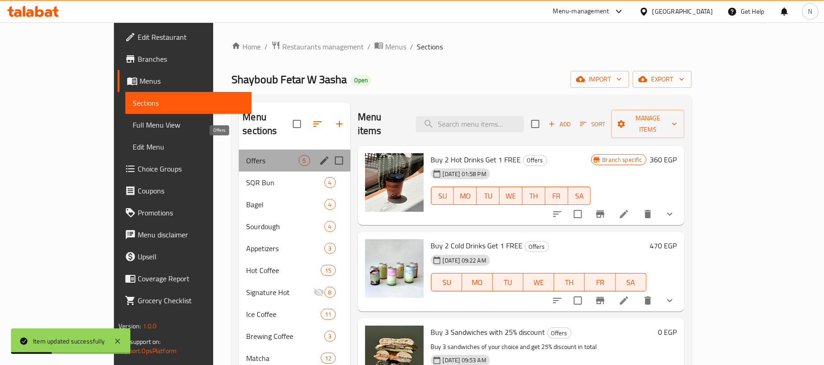
click at [246, 155] on span "Offers" at bounding box center [272, 160] width 52 height 11
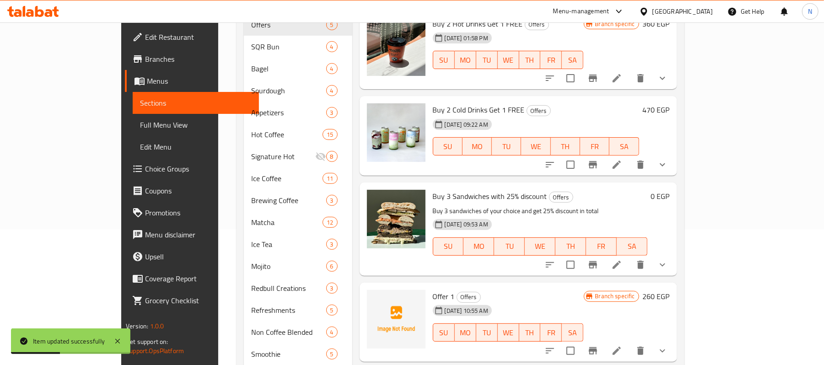
scroll to position [305, 0]
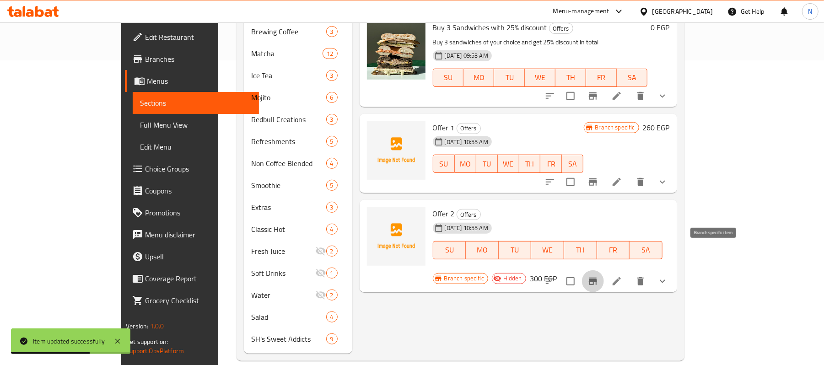
click at [599, 276] on icon "Branch-specific-item" at bounding box center [593, 281] width 11 height 11
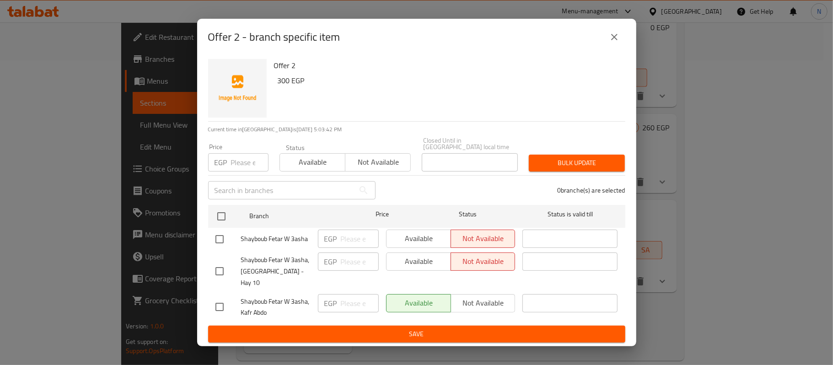
click at [615, 40] on icon "close" at bounding box center [614, 37] width 6 height 6
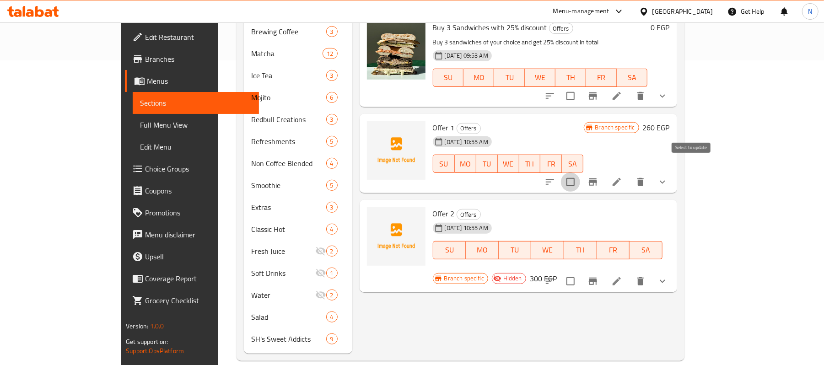
click at [580, 173] on input "checkbox" at bounding box center [570, 182] width 19 height 19
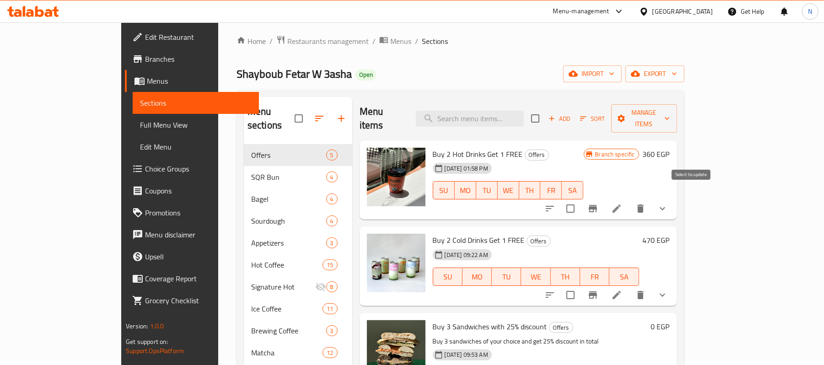
scroll to position [0, 0]
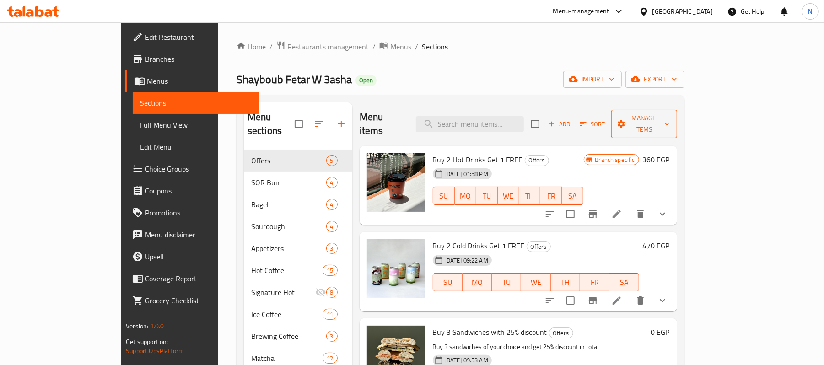
click at [670, 116] on span "Manage items" at bounding box center [644, 124] width 51 height 23
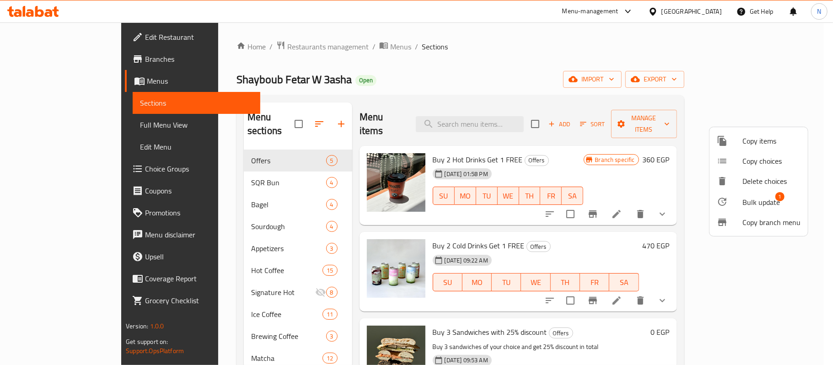
click at [759, 197] on span "Bulk update" at bounding box center [762, 202] width 38 height 11
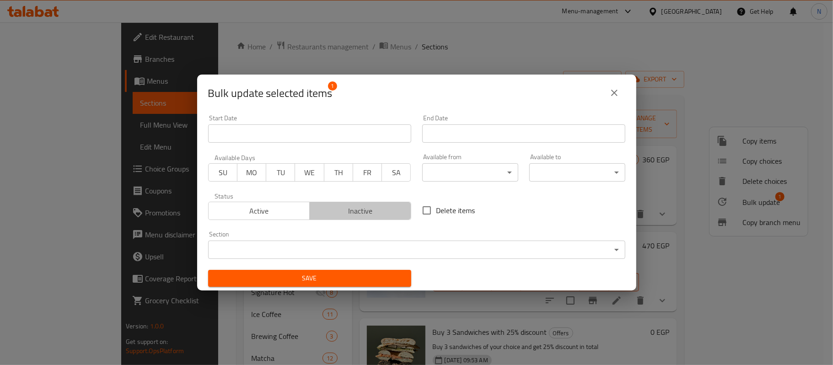
click at [361, 215] on span "Inactive" at bounding box center [360, 211] width 94 height 13
click at [356, 277] on span "Save" at bounding box center [310, 278] width 189 height 11
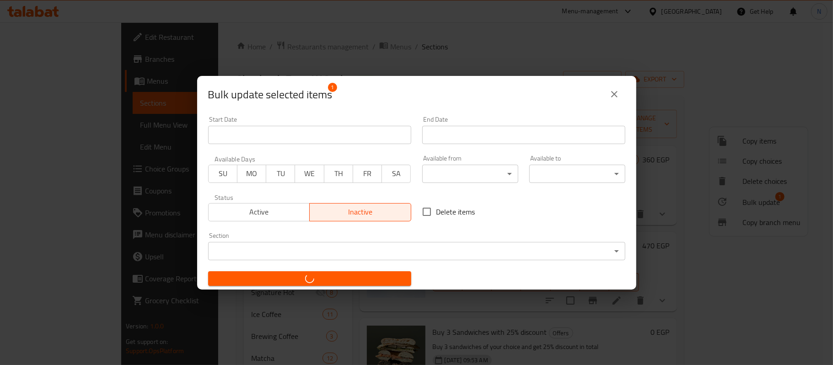
checkbox input "false"
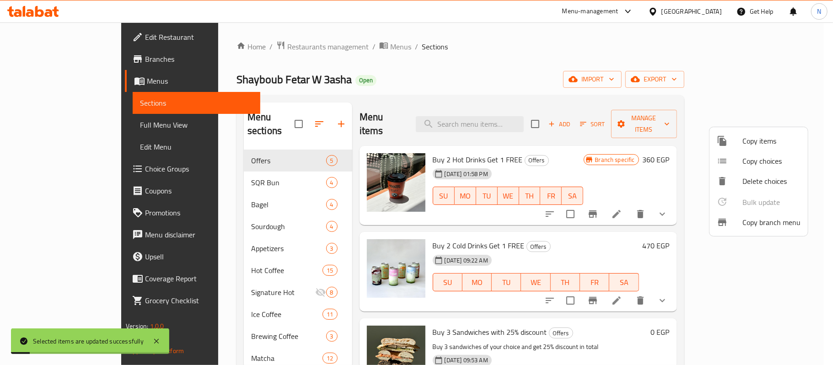
click at [538, 65] on div at bounding box center [416, 182] width 833 height 365
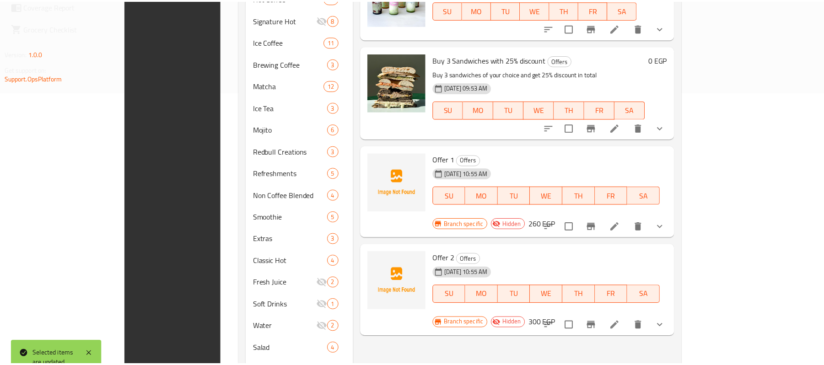
scroll to position [306, 0]
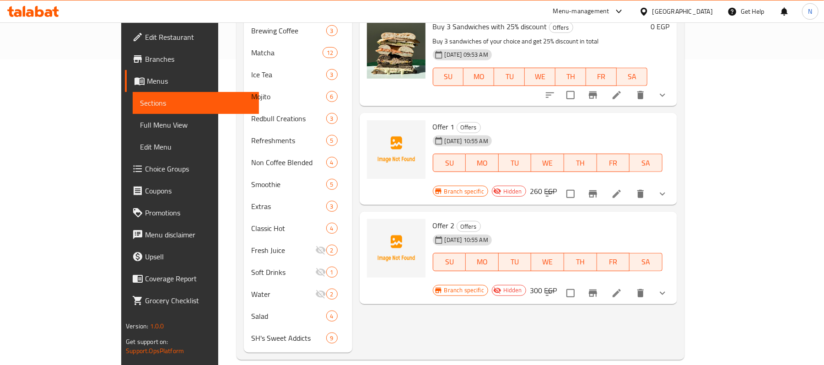
click at [140, 119] on span "Full Menu View" at bounding box center [196, 124] width 112 height 11
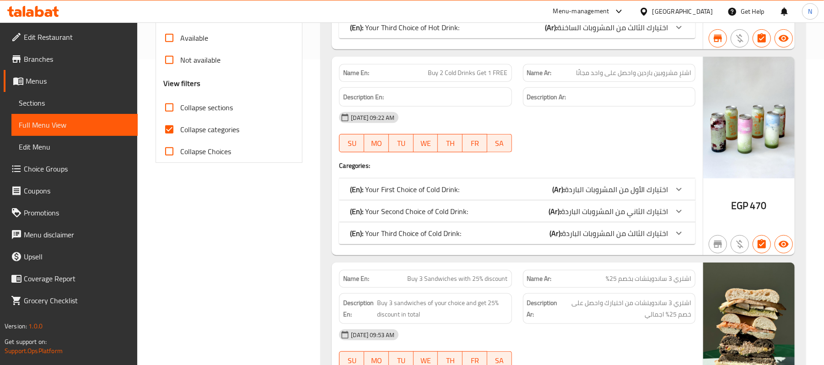
click at [209, 109] on span "Collapse sections" at bounding box center [206, 107] width 53 height 11
click at [180, 109] on input "Collapse sections" at bounding box center [169, 108] width 22 height 22
checkbox input "true"
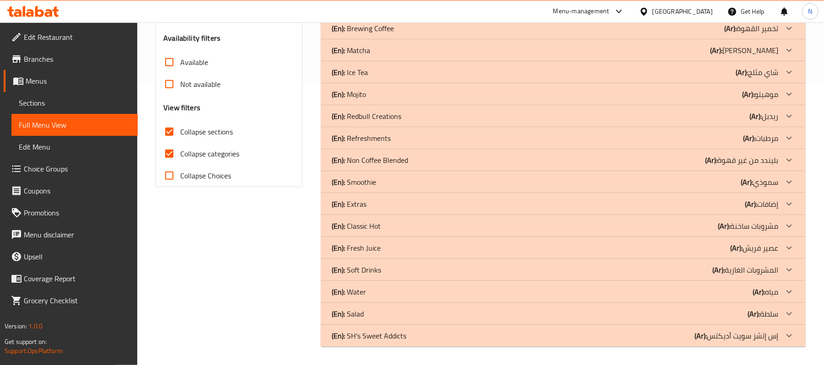
scroll to position [282, 0]
click at [211, 152] on span "Collapse categories" at bounding box center [209, 153] width 59 height 11
click at [180, 152] on input "Collapse categories" at bounding box center [169, 154] width 22 height 22
checkbox input "false"
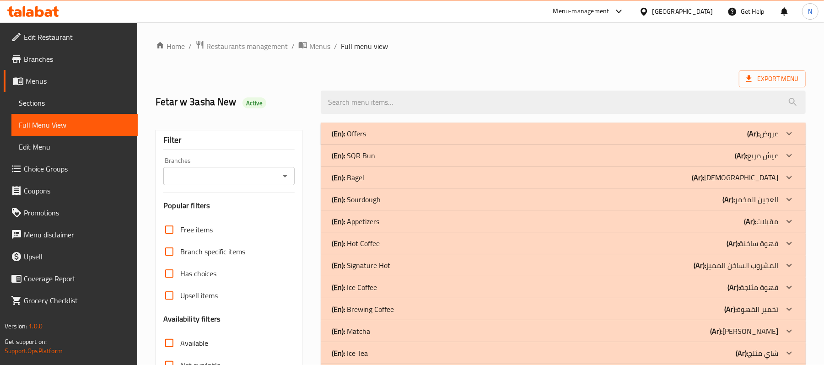
scroll to position [0, 0]
click at [762, 129] on p "(Ar): عروض" at bounding box center [762, 134] width 31 height 11
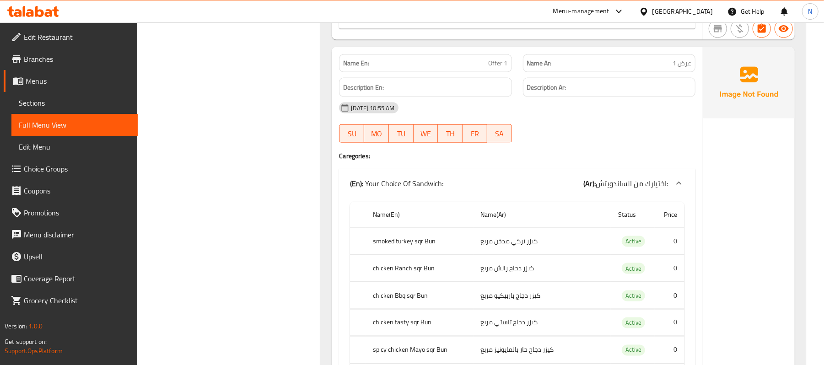
scroll to position [3356, 0]
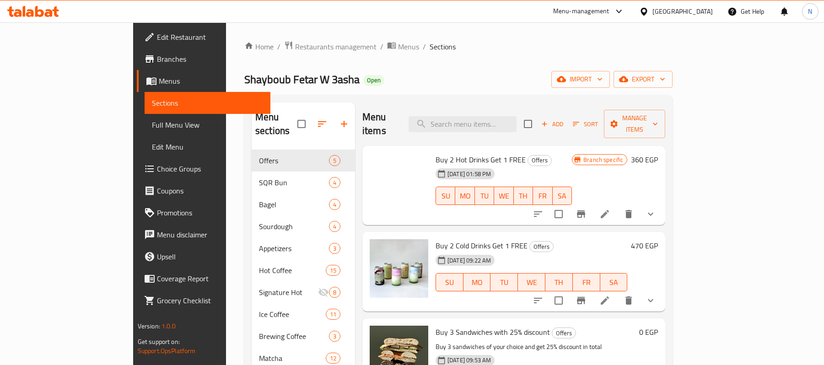
scroll to position [306, 0]
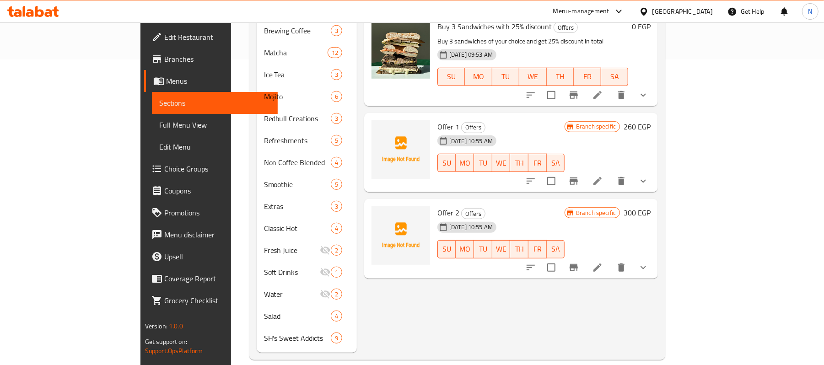
click at [152, 114] on link "Full Menu View" at bounding box center [215, 125] width 126 height 22
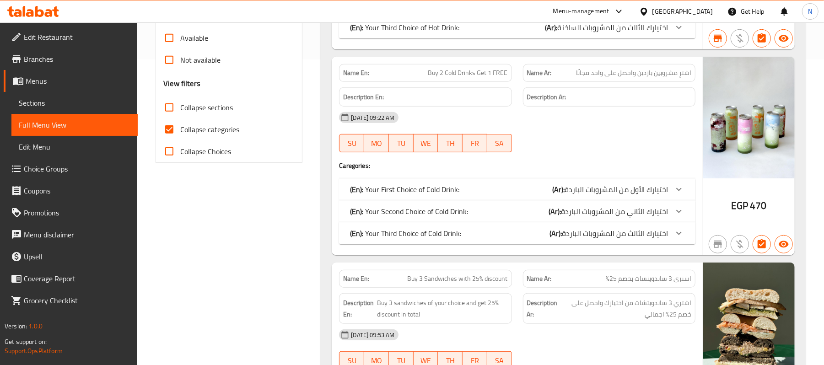
click at [188, 130] on span "Collapse categories" at bounding box center [209, 129] width 59 height 11
click at [180, 130] on input "Collapse categories" at bounding box center [169, 130] width 22 height 22
checkbox input "false"
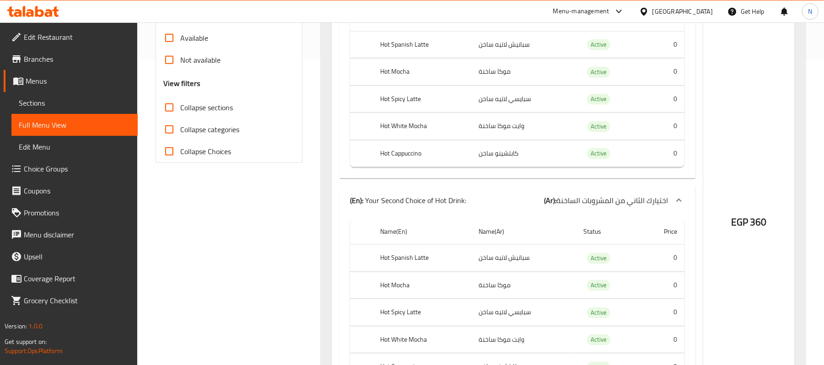
click at [212, 109] on span "Collapse sections" at bounding box center [206, 107] width 53 height 11
click at [180, 109] on input "Collapse sections" at bounding box center [169, 108] width 22 height 22
checkbox input "true"
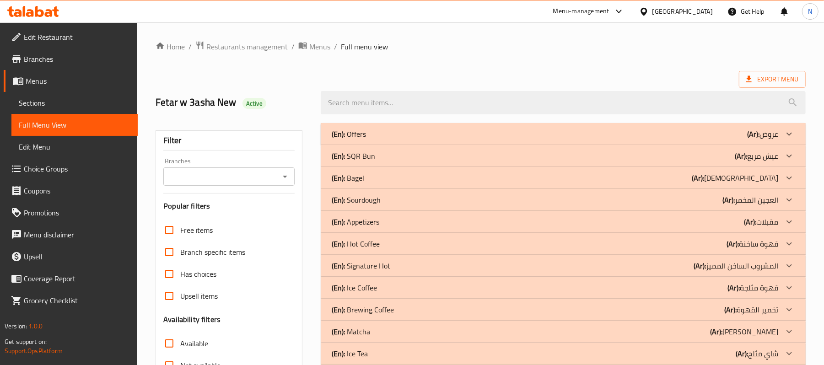
click at [746, 136] on div "(En): Offers (Ar): عروض" at bounding box center [555, 134] width 447 height 11
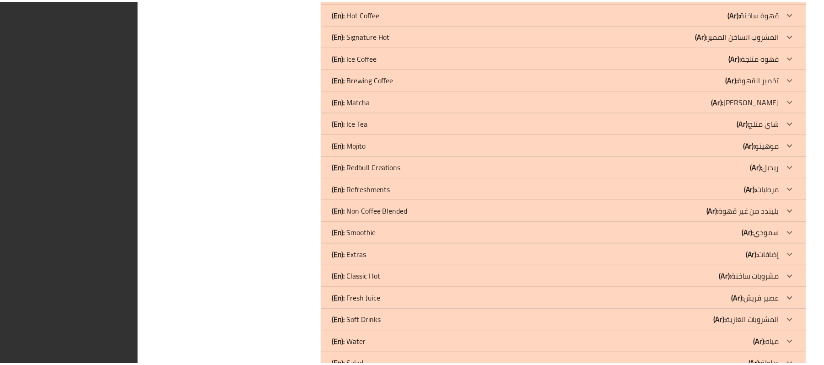
scroll to position [5016, 0]
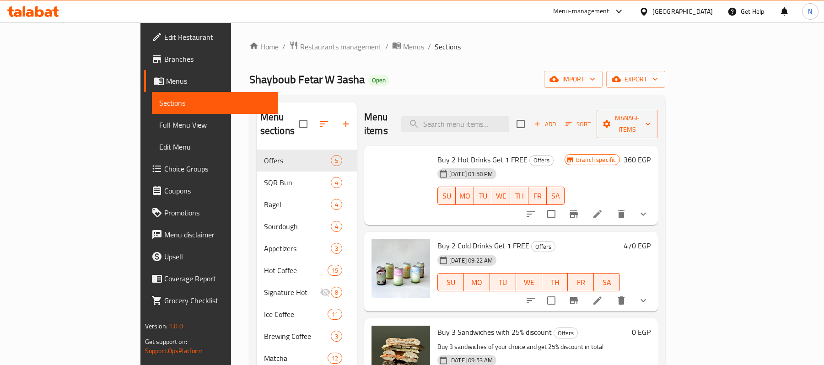
scroll to position [306, 0]
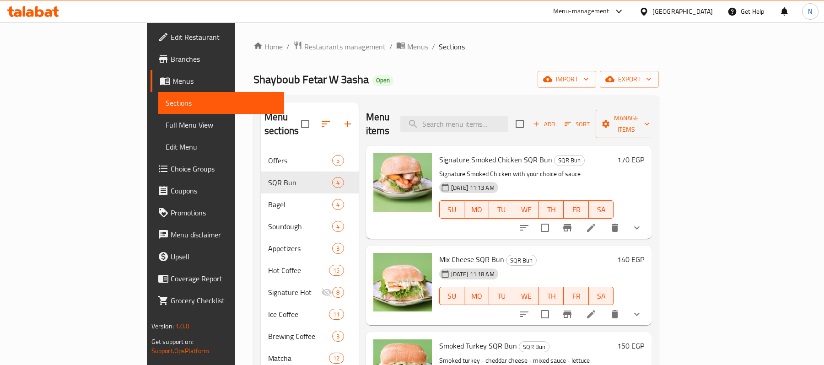
scroll to position [61, 0]
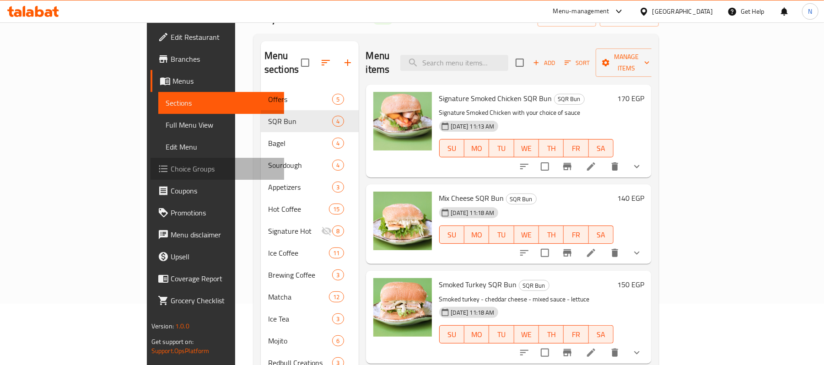
click at [151, 160] on link "Choice Groups" at bounding box center [218, 169] width 134 height 22
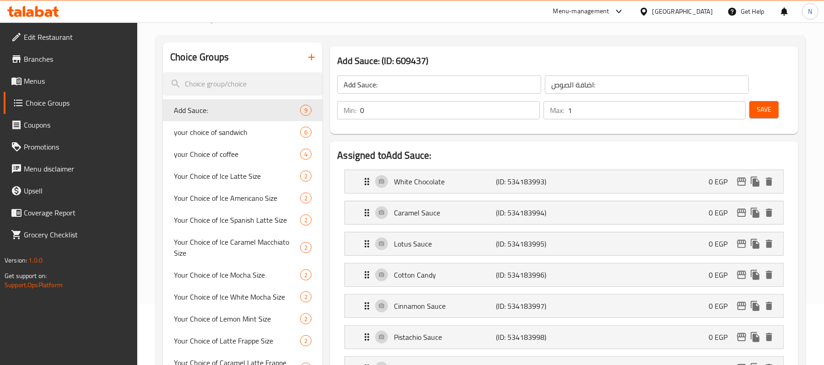
scroll to position [1032, 0]
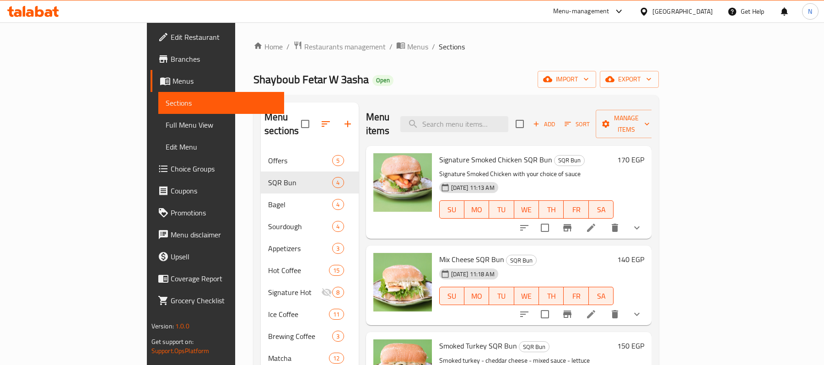
scroll to position [61, 0]
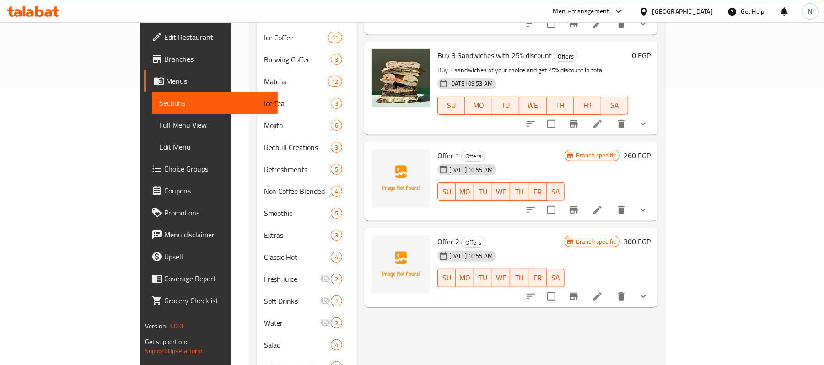
scroll to position [306, 0]
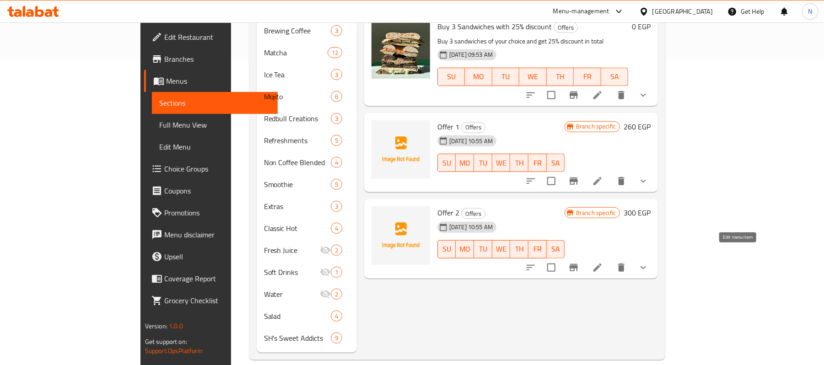
click at [602, 264] on icon at bounding box center [598, 268] width 8 height 8
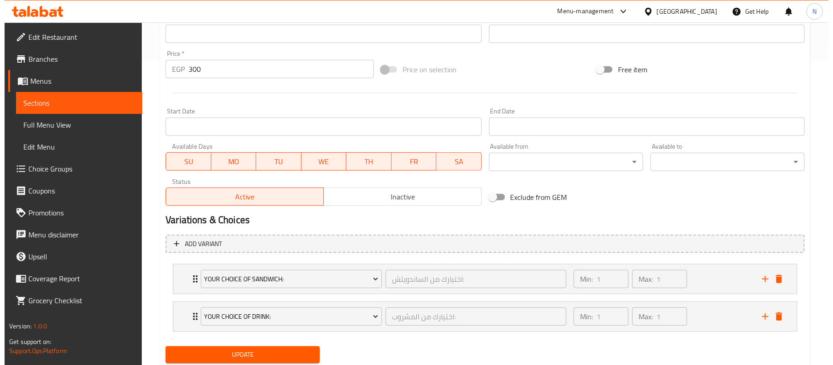
scroll to position [335, 0]
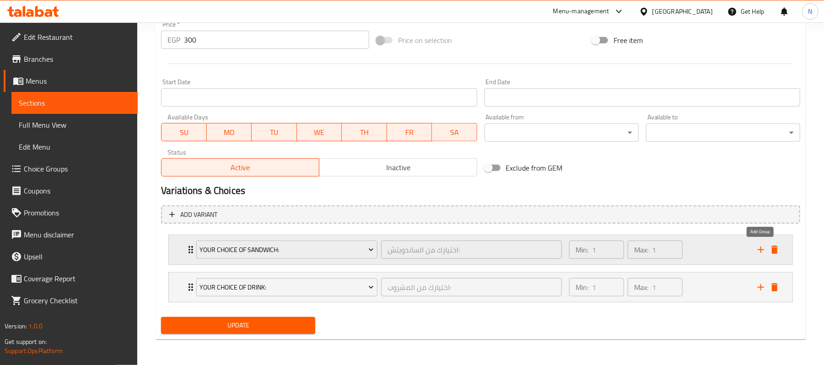
click at [758, 249] on icon "add" at bounding box center [761, 249] width 11 height 11
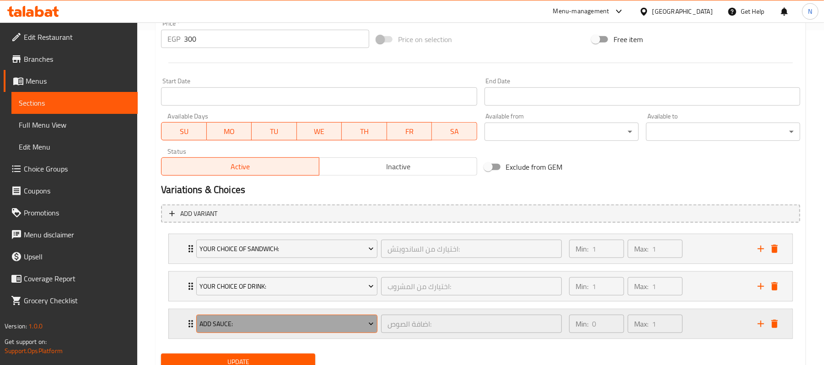
click at [231, 323] on span "Add Sauce:" at bounding box center [287, 324] width 174 height 11
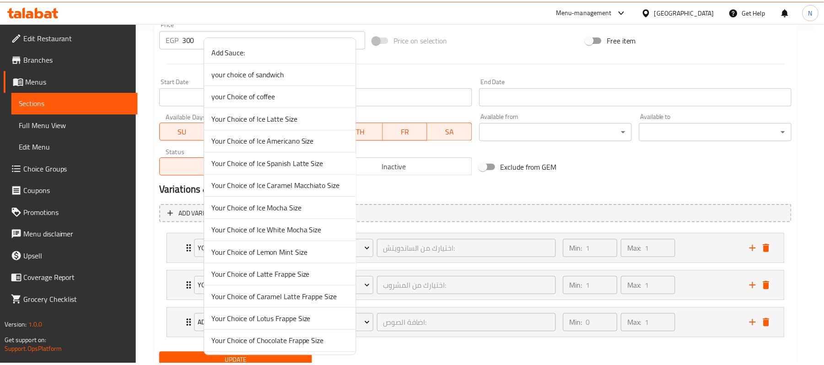
scroll to position [915, 0]
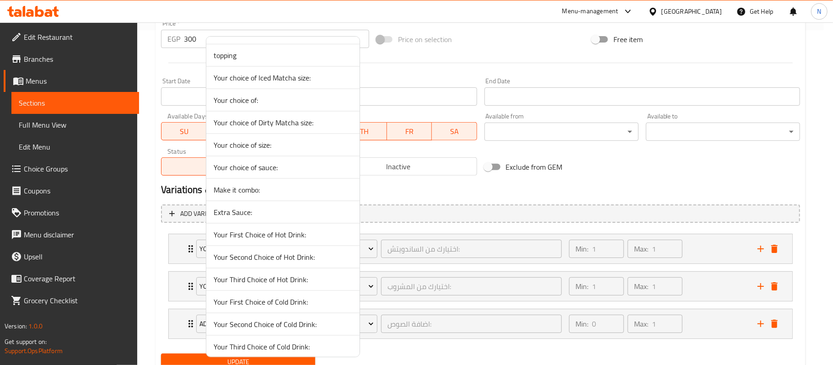
click at [287, 195] on span "Make it combo:" at bounding box center [283, 189] width 139 height 11
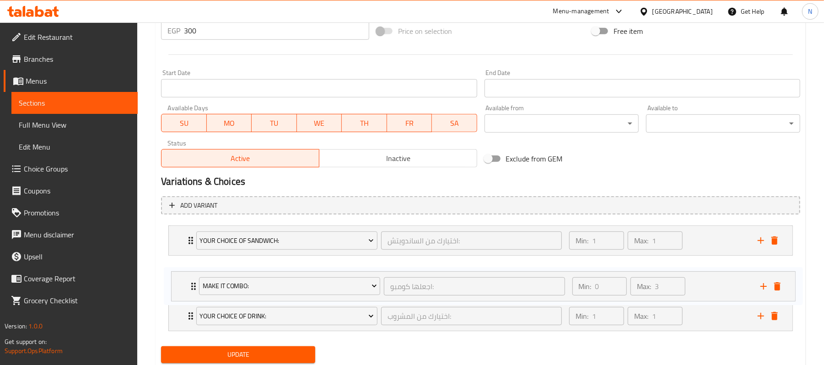
scroll to position [354, 0]
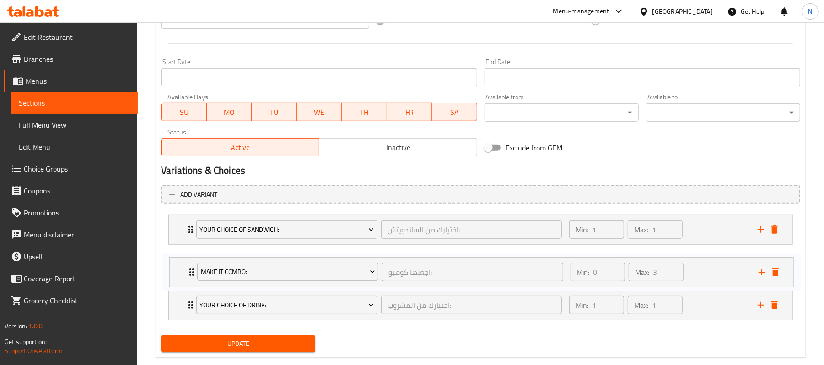
drag, startPoint x: 189, startPoint y: 323, endPoint x: 190, endPoint y: 264, distance: 59.1
click at [190, 264] on div "Your Choice Of Sandwich: اختيارك من الساندويتش: ​ Min: 1 ​ Max: 1 ​ smoked turk…" at bounding box center [480, 267] width 639 height 113
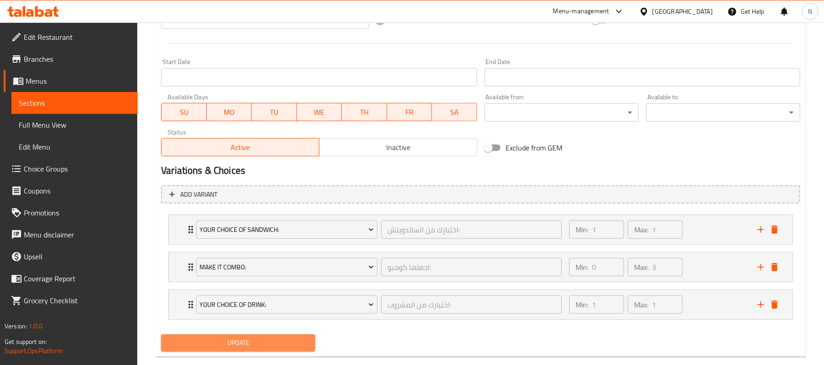
click at [284, 341] on span "Update" at bounding box center [238, 342] width 140 height 11
click at [817, 142] on div "Home / Restaurants management / Menus / Sections / item / update Offers section…" at bounding box center [480, 25] width 687 height 714
click at [60, 37] on span "Edit Restaurant" at bounding box center [77, 37] width 107 height 11
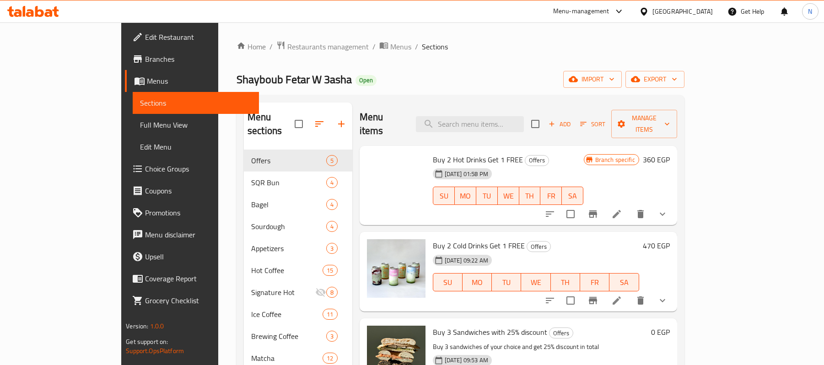
scroll to position [306, 0]
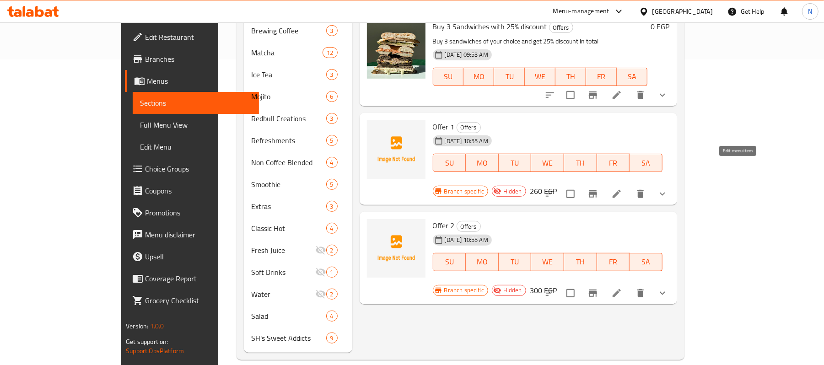
click at [622, 189] on icon at bounding box center [616, 194] width 11 height 11
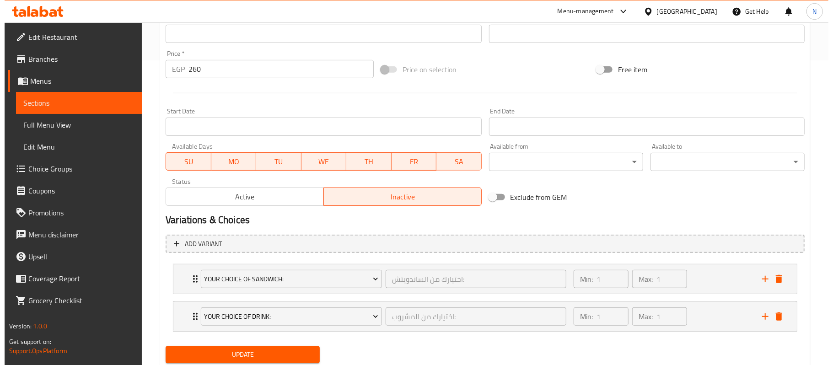
scroll to position [335, 0]
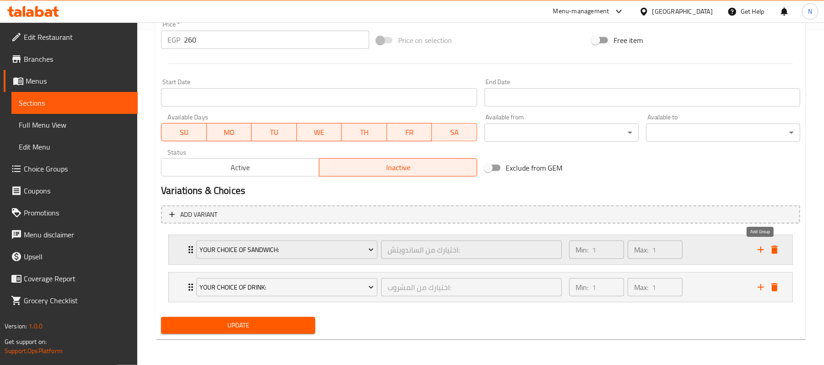
click at [760, 255] on button "add" at bounding box center [761, 250] width 14 height 14
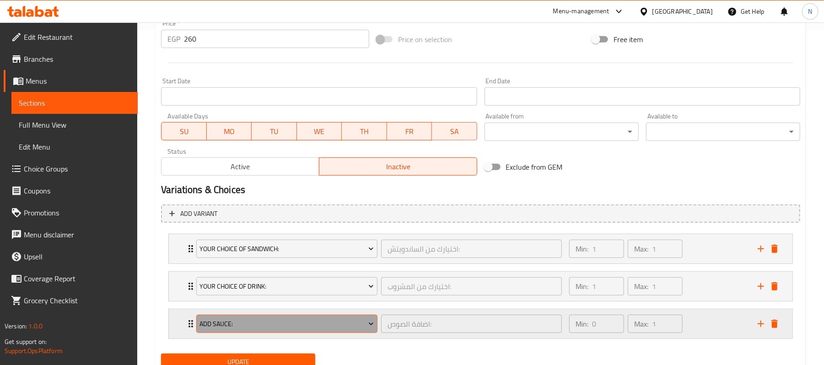
click at [241, 326] on span "Add Sauce:" at bounding box center [287, 324] width 174 height 11
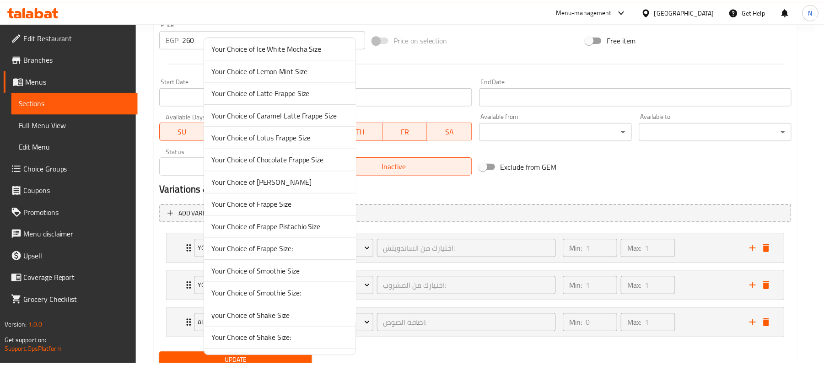
scroll to position [915, 0]
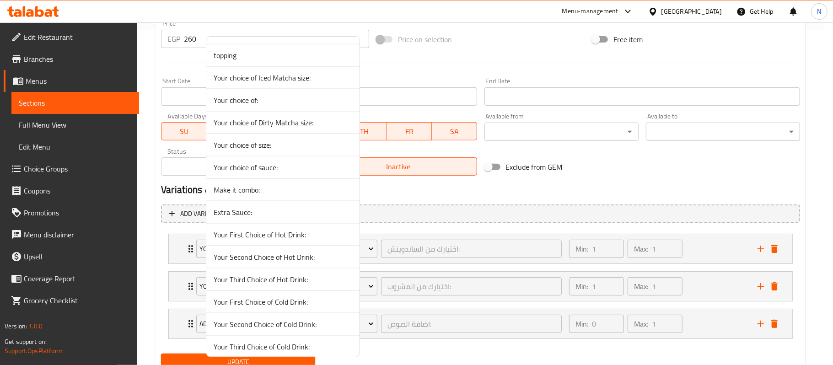
click at [295, 193] on span "Make it combo:" at bounding box center [283, 189] width 139 height 11
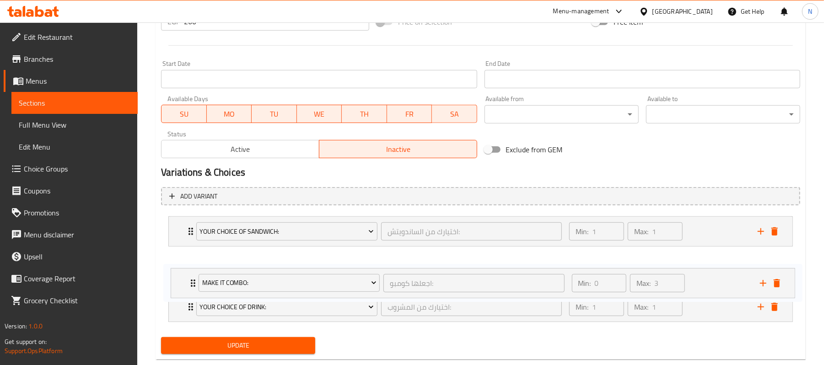
drag, startPoint x: 189, startPoint y: 326, endPoint x: 191, endPoint y: 268, distance: 58.2
click at [191, 268] on div "Your Choice Of Sandwich: اختيارك من الساندويتش: ​ Min: 1 ​ Max: 1 ​ smoked turk…" at bounding box center [480, 269] width 639 height 113
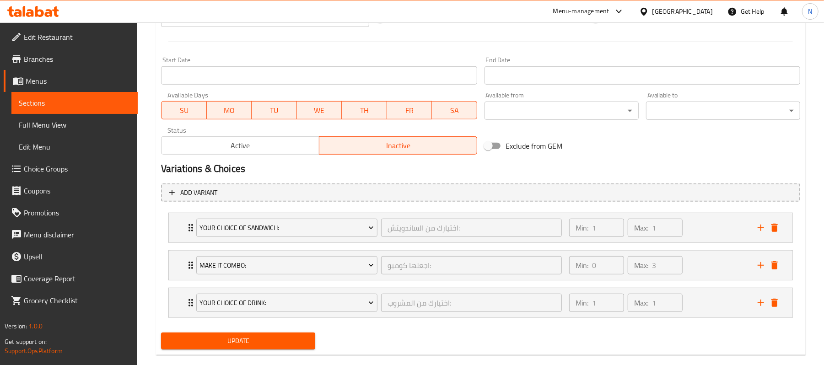
click at [231, 347] on span "Update" at bounding box center [238, 340] width 140 height 11
click at [22, 122] on span "Full Menu View" at bounding box center [75, 124] width 112 height 11
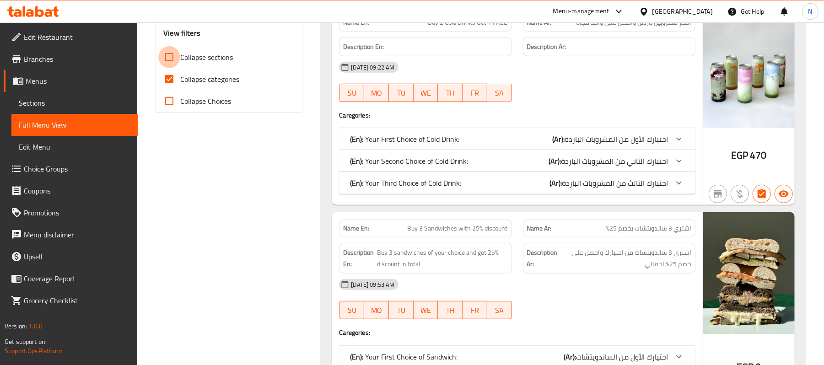
click at [176, 58] on input "Collapse sections" at bounding box center [169, 57] width 22 height 22
checkbox input "true"
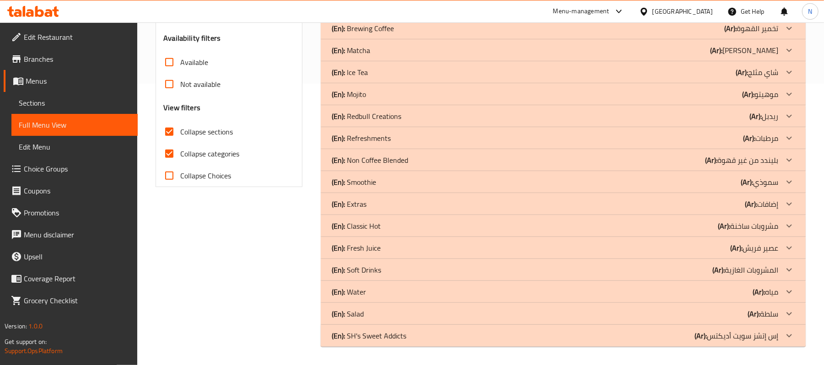
scroll to position [282, 0]
click at [194, 154] on span "Collapse categories" at bounding box center [209, 153] width 59 height 11
click at [180, 154] on input "Collapse categories" at bounding box center [169, 154] width 22 height 22
checkbox input "false"
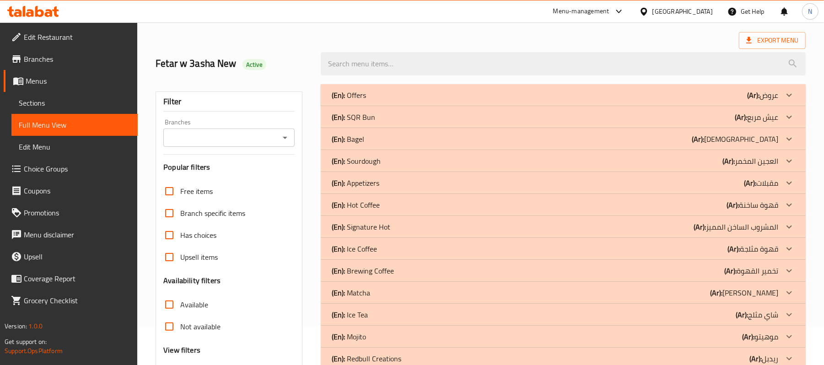
scroll to position [38, 0]
click at [745, 92] on div "(En): Offers (Ar): عروض" at bounding box center [555, 96] width 447 height 11
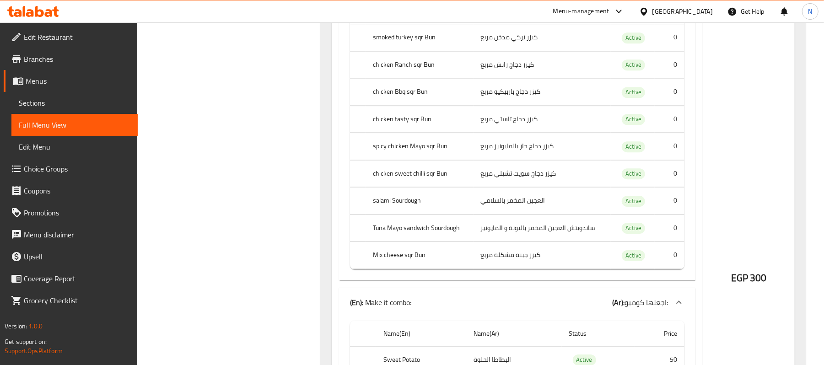
scroll to position [4421, 0]
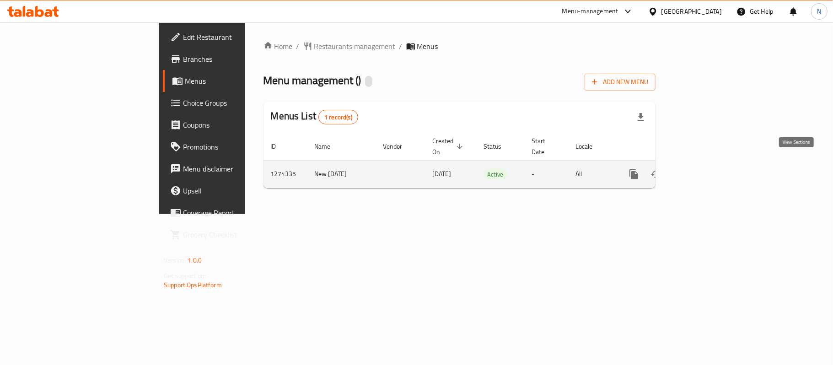
click at [711, 163] on link "enhanced table" at bounding box center [700, 174] width 22 height 22
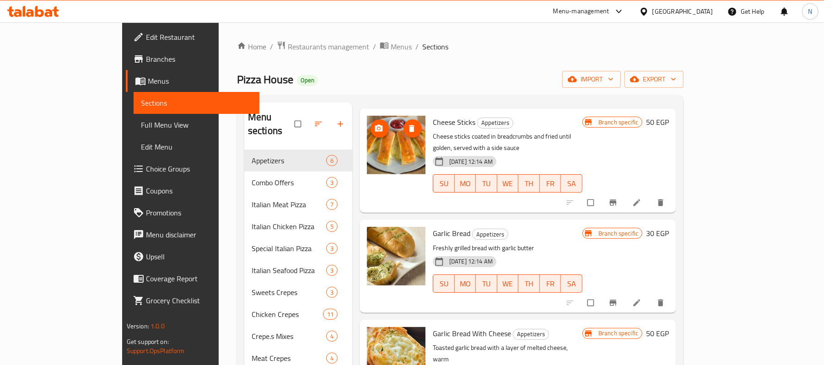
scroll to position [58, 0]
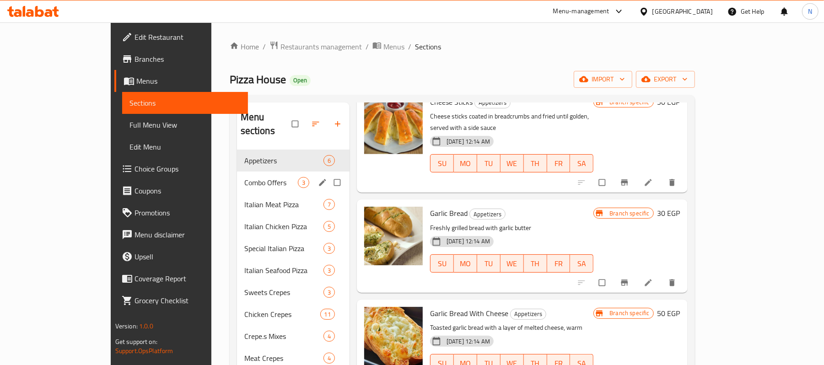
click at [263, 177] on span "Combo Offers" at bounding box center [271, 182] width 54 height 11
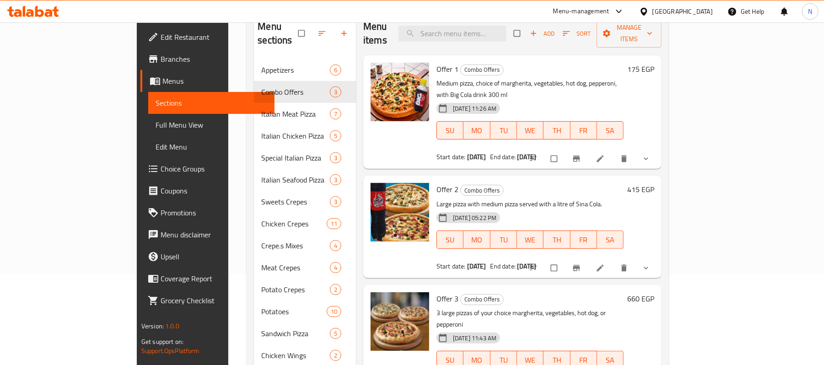
scroll to position [61, 0]
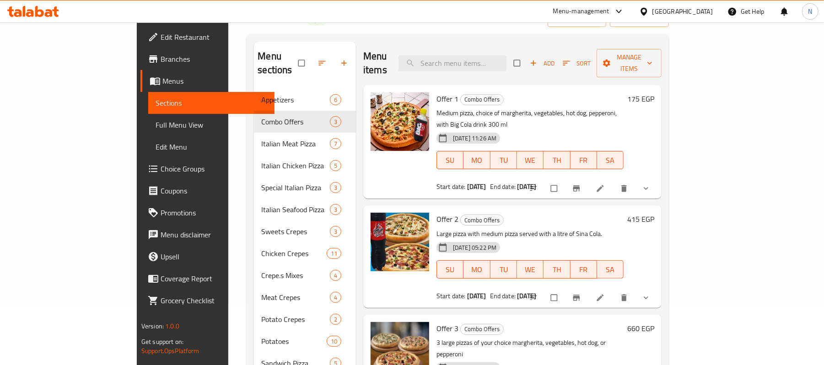
click at [161, 60] on span "Branches" at bounding box center [214, 59] width 107 height 11
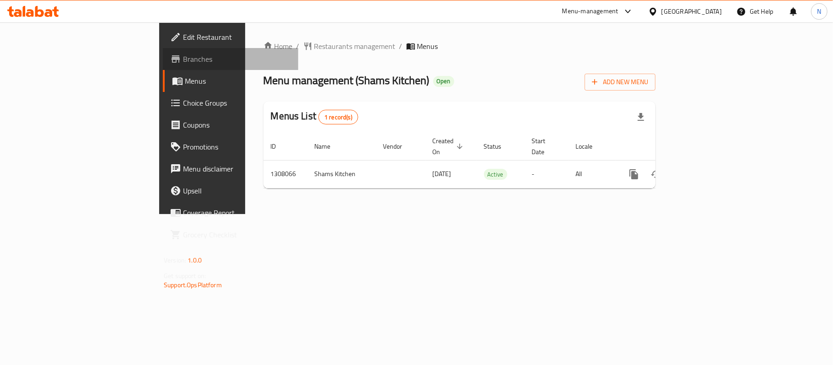
click at [183, 59] on span "Branches" at bounding box center [237, 59] width 108 height 11
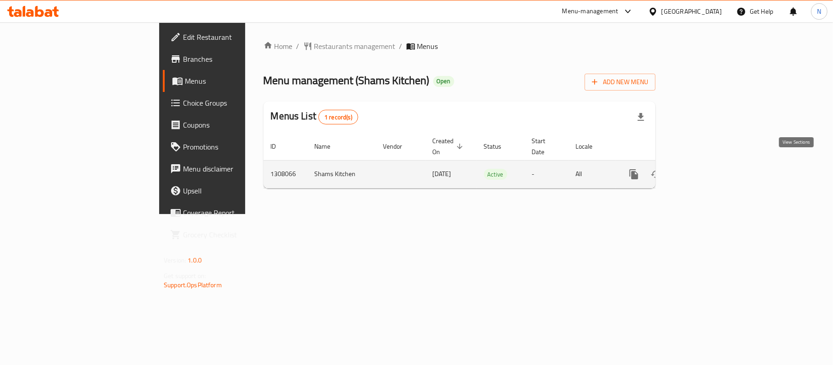
click at [711, 163] on link "enhanced table" at bounding box center [700, 174] width 22 height 22
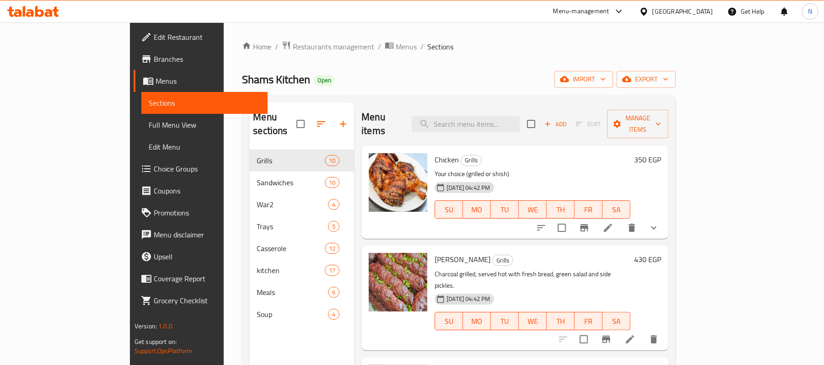
click at [154, 61] on span "Branches" at bounding box center [207, 59] width 107 height 11
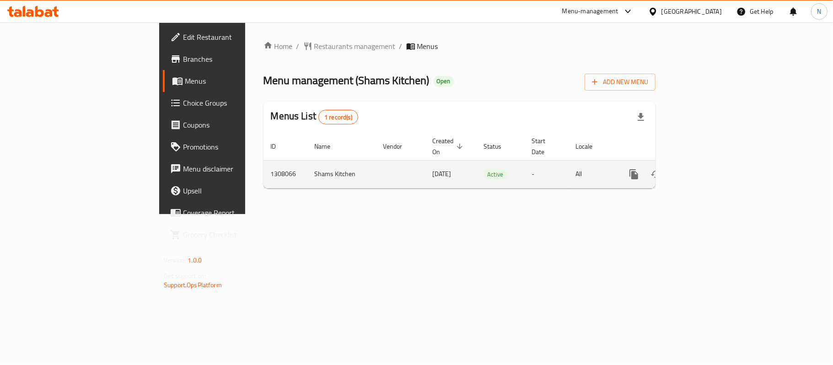
click at [706, 169] on icon "enhanced table" at bounding box center [700, 174] width 11 height 11
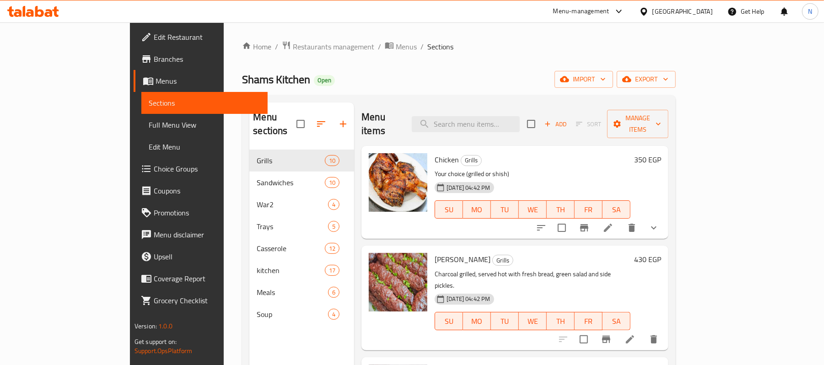
click at [149, 119] on span "Full Menu View" at bounding box center [205, 124] width 112 height 11
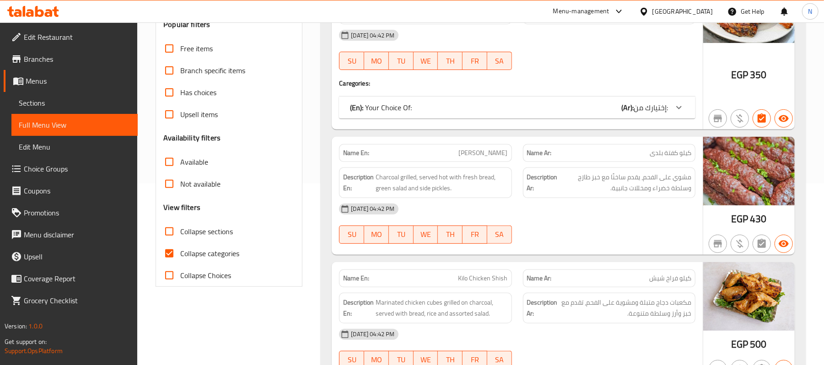
scroll to position [183, 0]
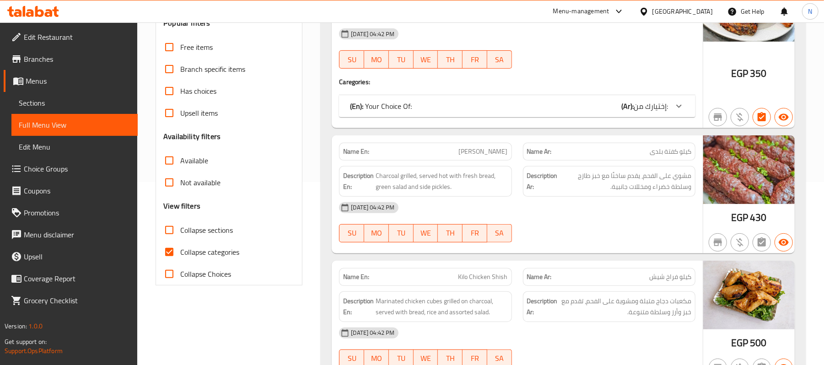
click at [204, 248] on span "Collapse categories" at bounding box center [209, 252] width 59 height 11
click at [180, 248] on input "Collapse categories" at bounding box center [169, 252] width 22 height 22
checkbox input "false"
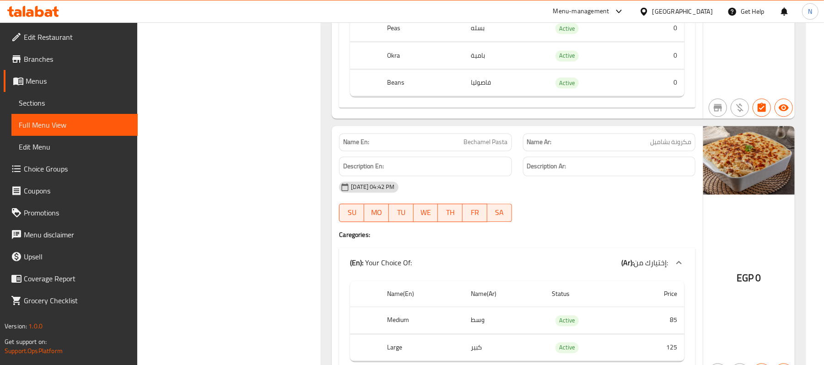
scroll to position [8503, 0]
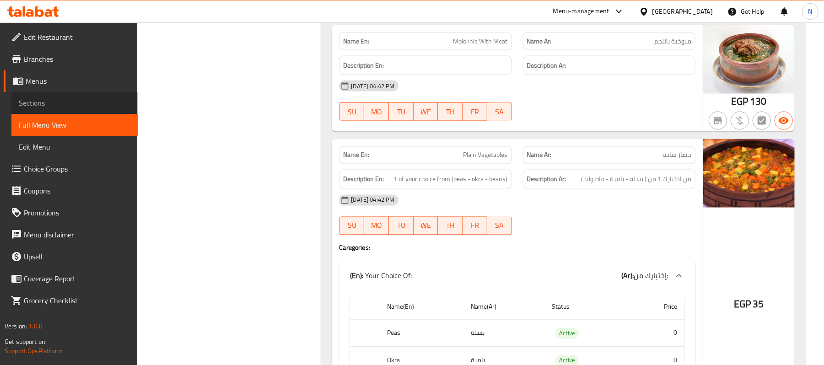
click at [58, 101] on span "Sections" at bounding box center [75, 102] width 112 height 11
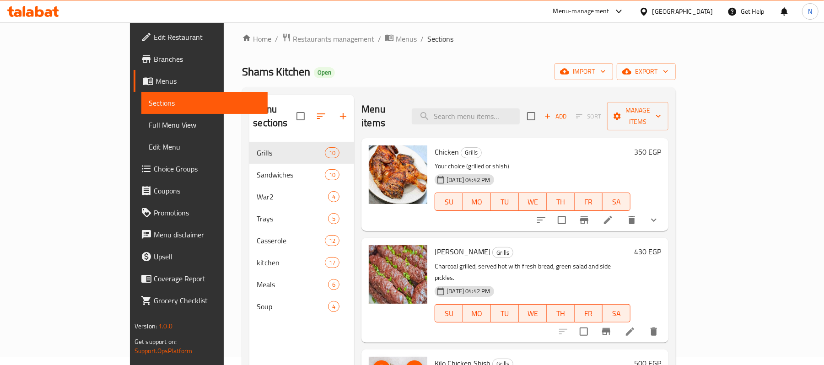
scroll to position [6, 0]
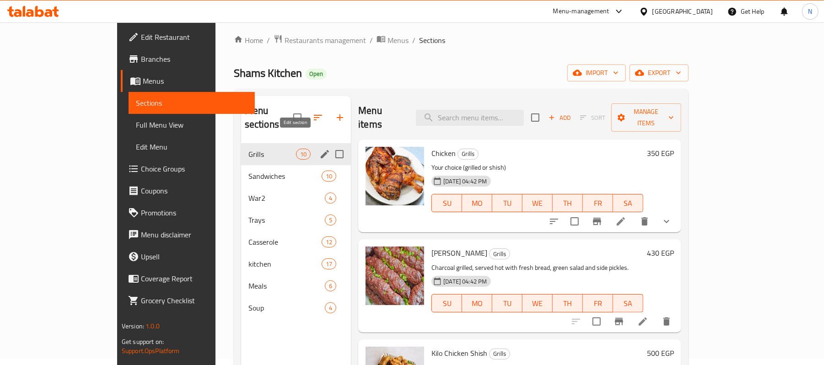
click at [319, 149] on icon "edit" at bounding box center [324, 154] width 11 height 11
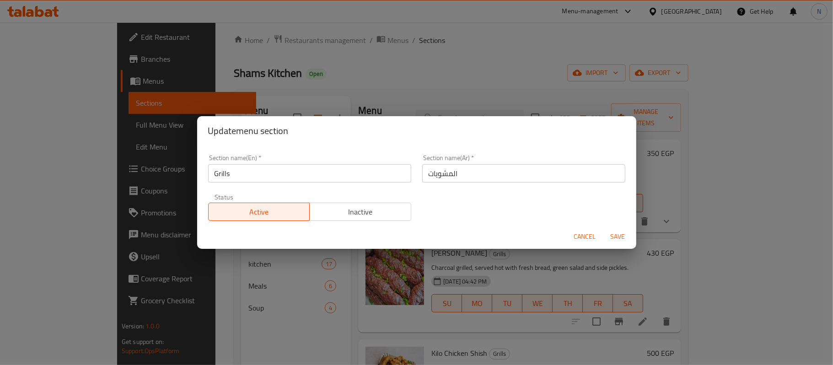
click at [577, 235] on span "Cancel" at bounding box center [585, 236] width 22 height 11
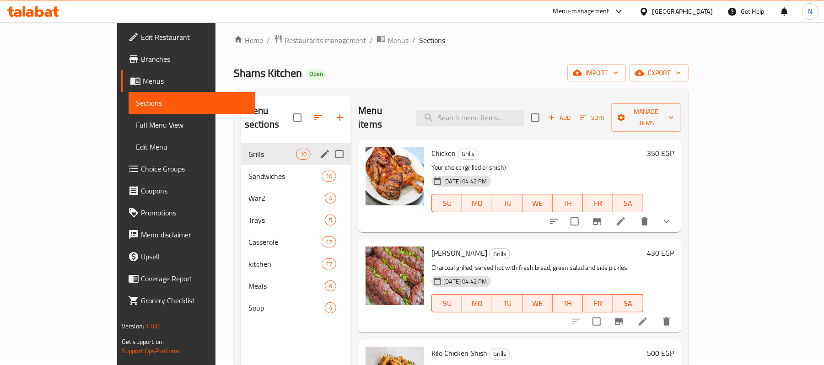
click at [330, 145] on input "Menu sections" at bounding box center [339, 154] width 19 height 19
checkbox input "true"
click at [300, 113] on icon "button" at bounding box center [304, 117] width 8 height 8
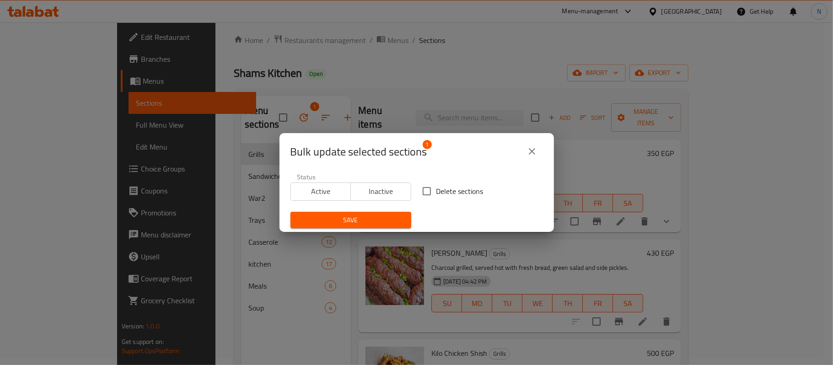
click at [534, 146] on icon "close" at bounding box center [532, 151] width 11 height 11
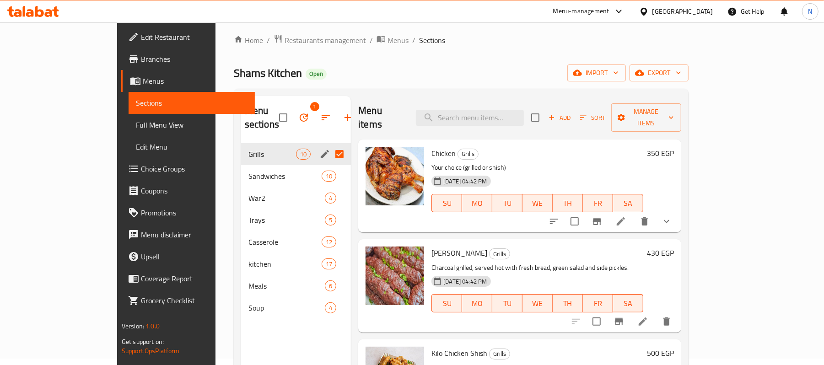
click at [141, 57] on span "Branches" at bounding box center [194, 59] width 107 height 11
